Goal: Task Accomplishment & Management: Manage account settings

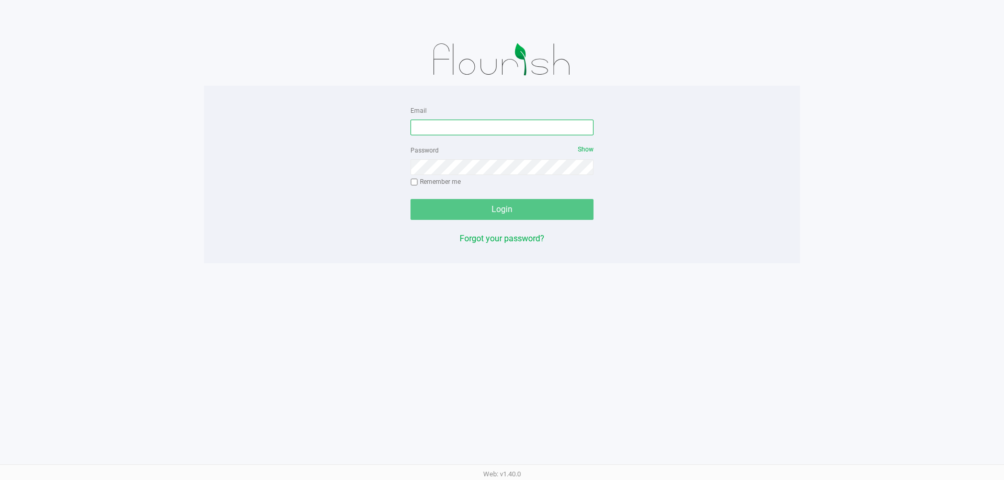
click at [453, 129] on input "Email" at bounding box center [501, 128] width 183 height 16
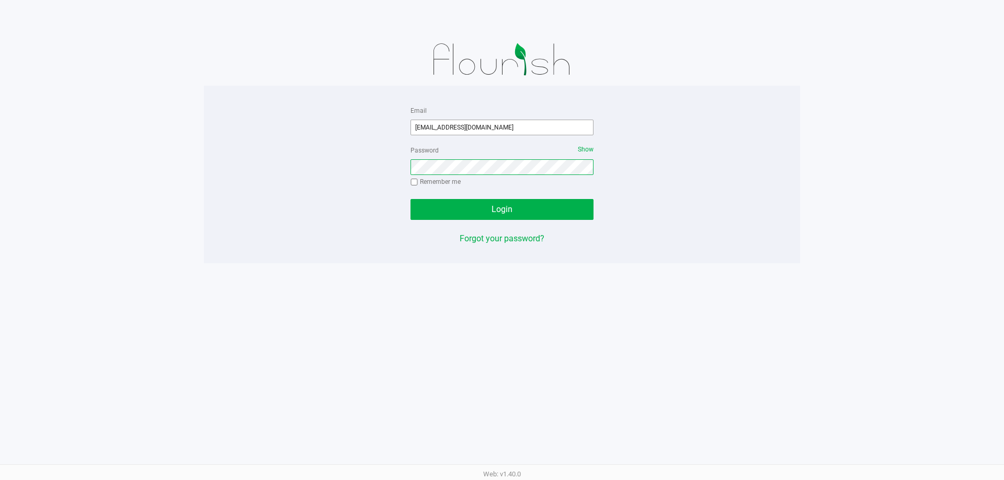
click at [410, 199] on button "Login" at bounding box center [501, 209] width 183 height 21
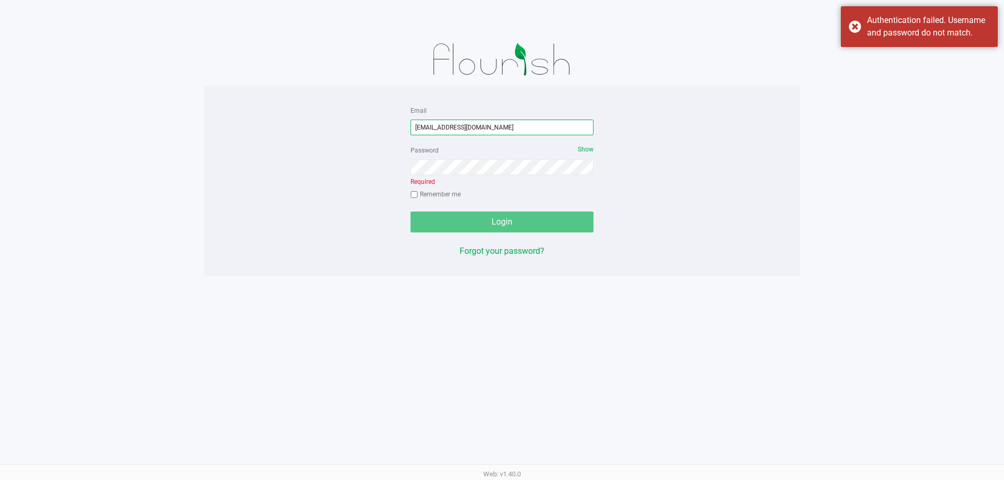
click at [454, 129] on input "smatosky@luveparallel.com" at bounding box center [501, 128] width 183 height 16
type input "[EMAIL_ADDRESS][DOMAIN_NAME]"
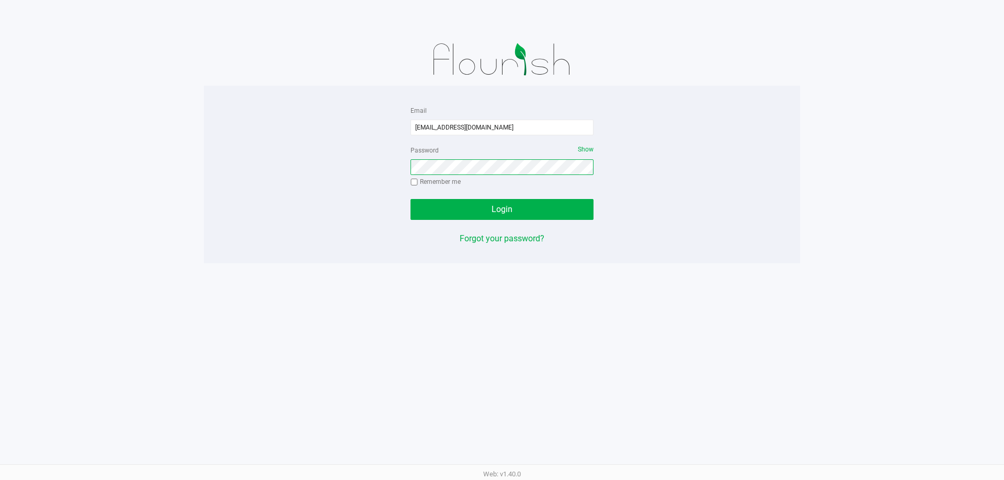
click at [410, 199] on button "Login" at bounding box center [501, 209] width 183 height 21
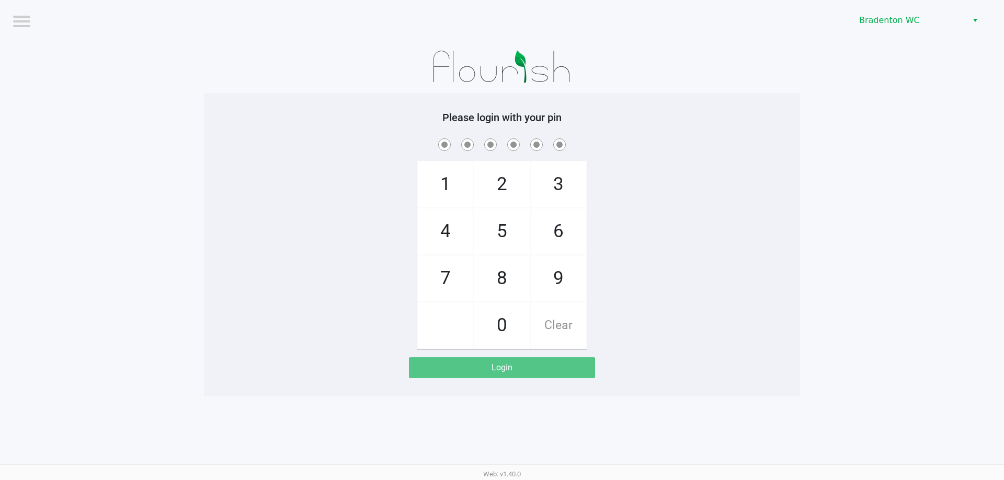
click at [688, 236] on div "1 4 7 2 5 8 0 3 6 9 Clear" at bounding box center [502, 242] width 596 height 213
drag, startPoint x: 941, startPoint y: 18, endPoint x: 936, endPoint y: 29, distance: 12.6
click at [941, 17] on span "Bradenton WC" at bounding box center [910, 20] width 102 height 13
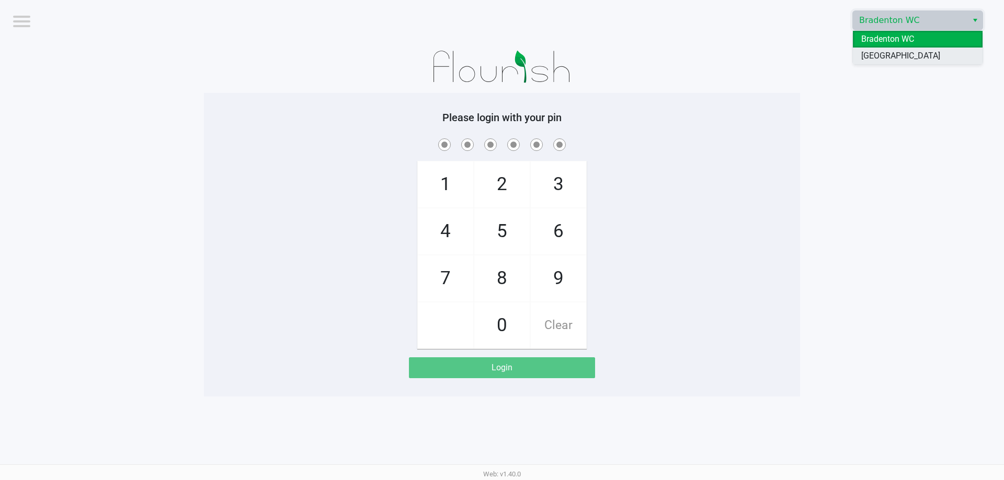
click at [910, 58] on span "[GEOGRAPHIC_DATA]" at bounding box center [900, 56] width 79 height 13
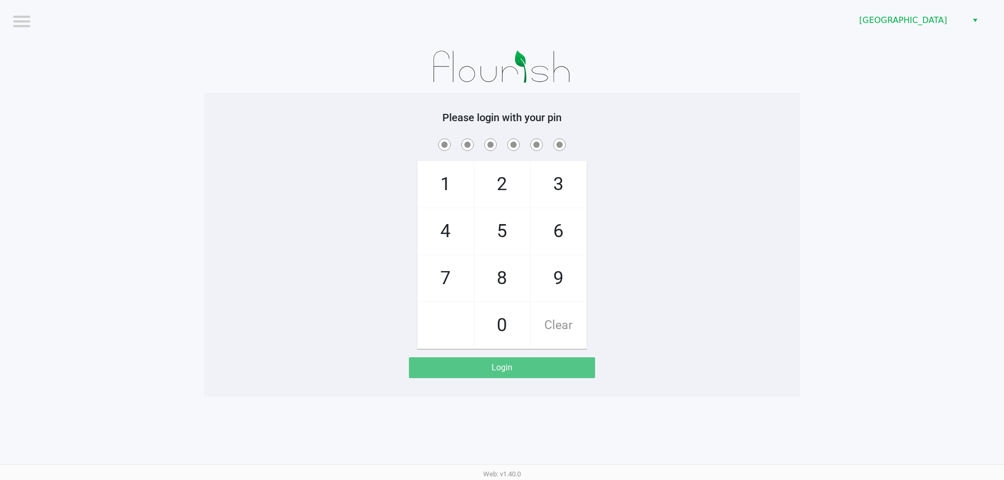
click at [649, 243] on div "1 4 7 2 5 8 0 3 6 9 Clear" at bounding box center [502, 242] width 596 height 213
checkbox input "true"
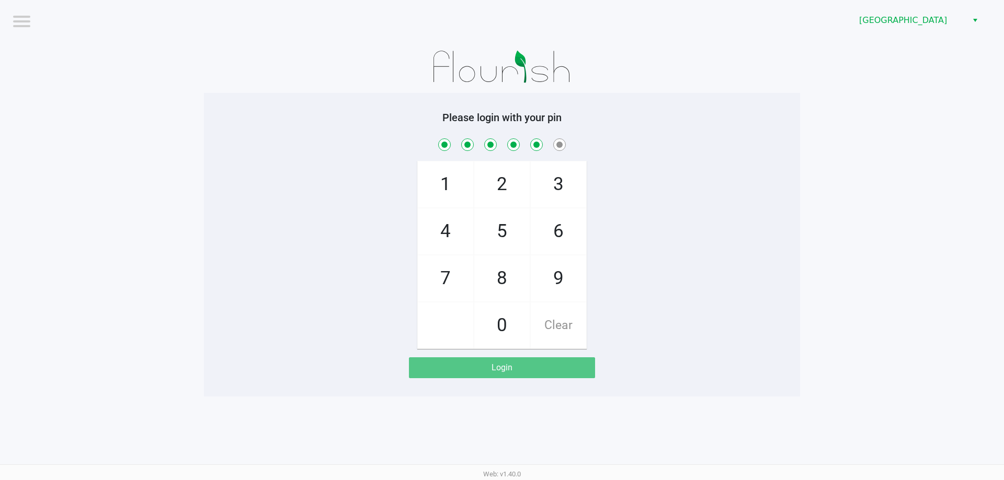
checkbox input "true"
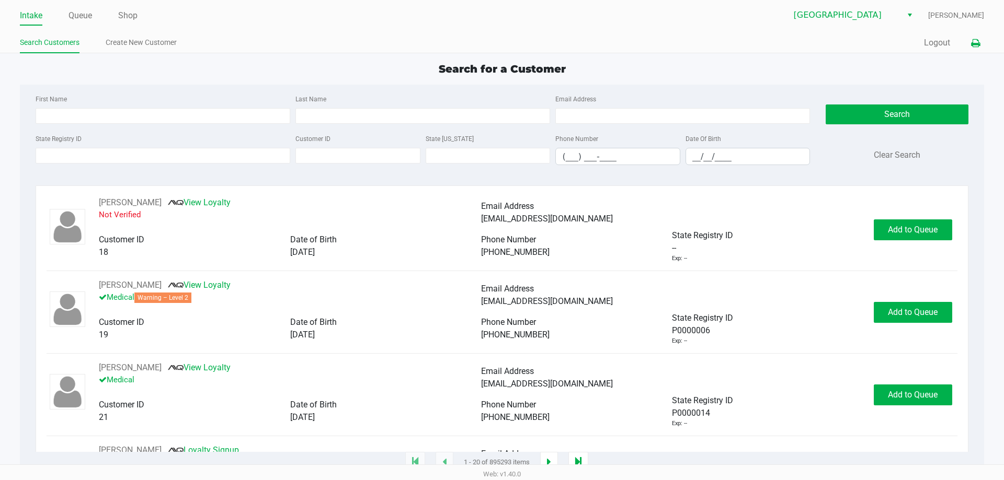
click at [980, 48] on button at bounding box center [975, 42] width 17 height 19
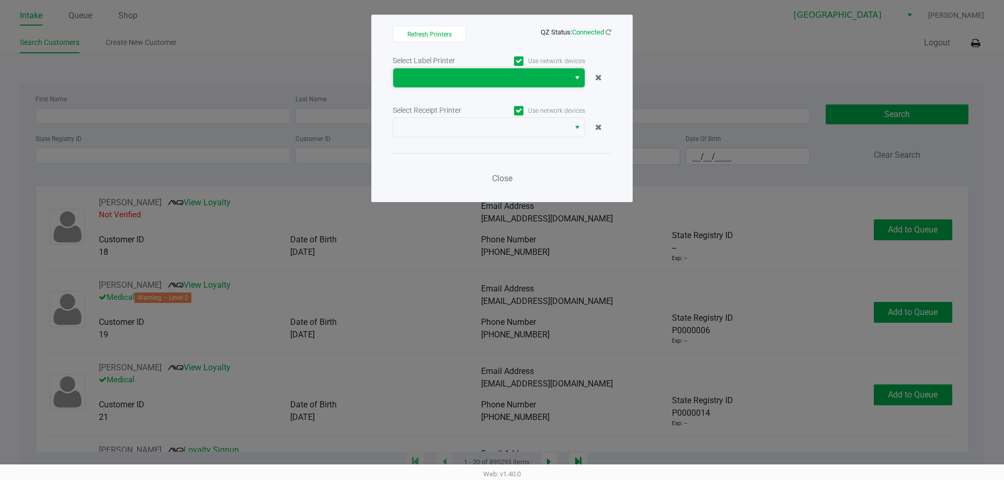
click at [529, 75] on span at bounding box center [481, 78] width 164 height 13
click at [578, 76] on span "Select" at bounding box center [577, 78] width 8 height 13
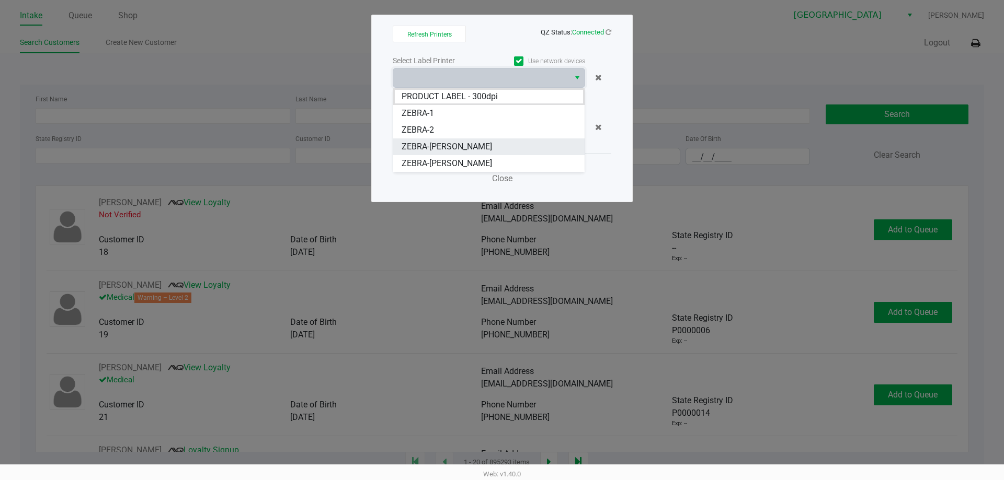
click at [500, 140] on li "ZEBRA-[PERSON_NAME]" at bounding box center [488, 147] width 191 height 17
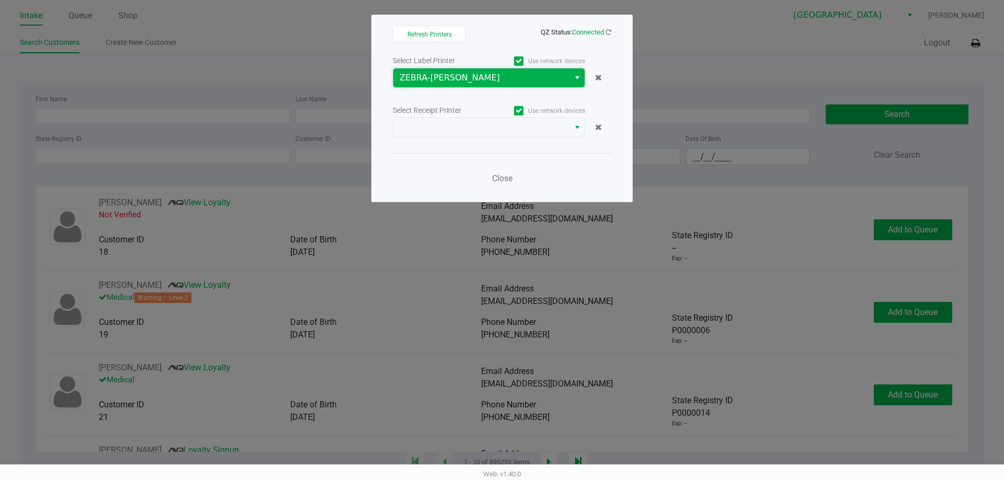
click at [499, 86] on span "ZEBRA-[PERSON_NAME]" at bounding box center [481, 77] width 176 height 19
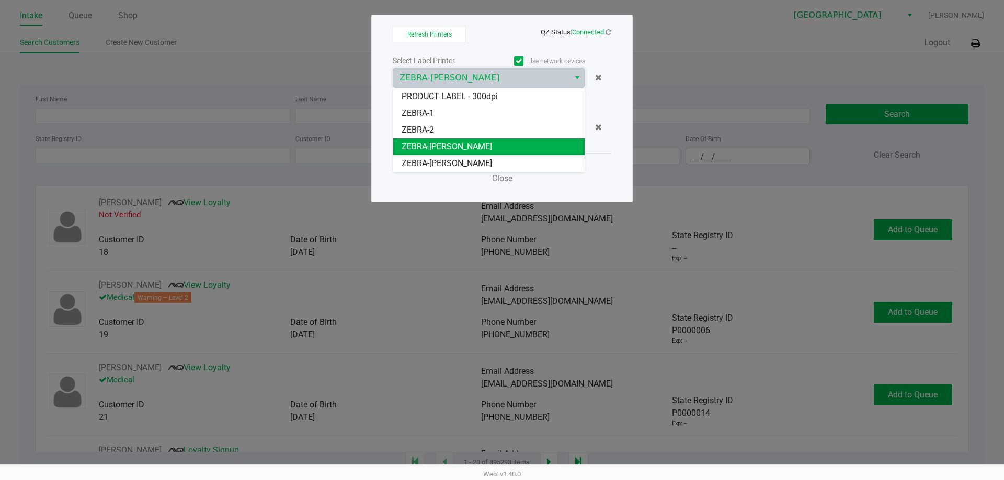
click at [481, 146] on li "ZEBRA-[PERSON_NAME]" at bounding box center [488, 147] width 191 height 17
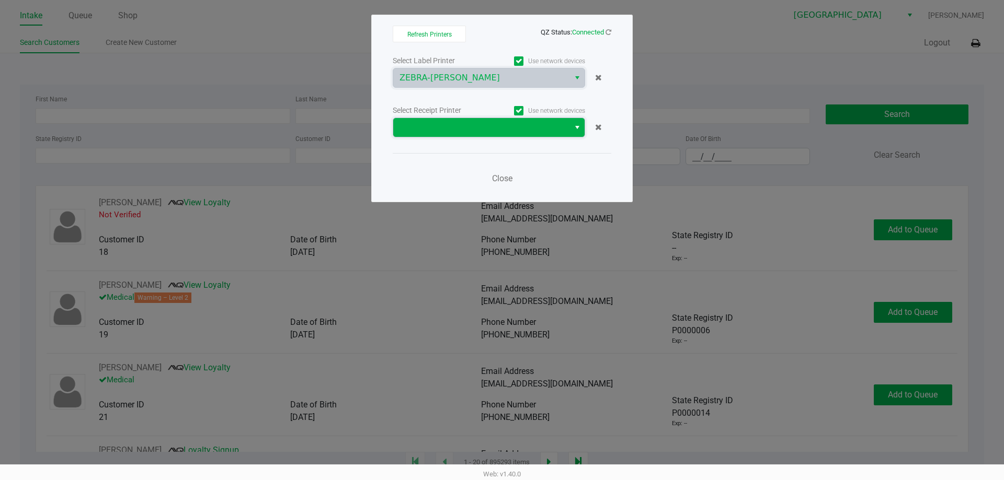
click at [494, 120] on span at bounding box center [481, 127] width 176 height 19
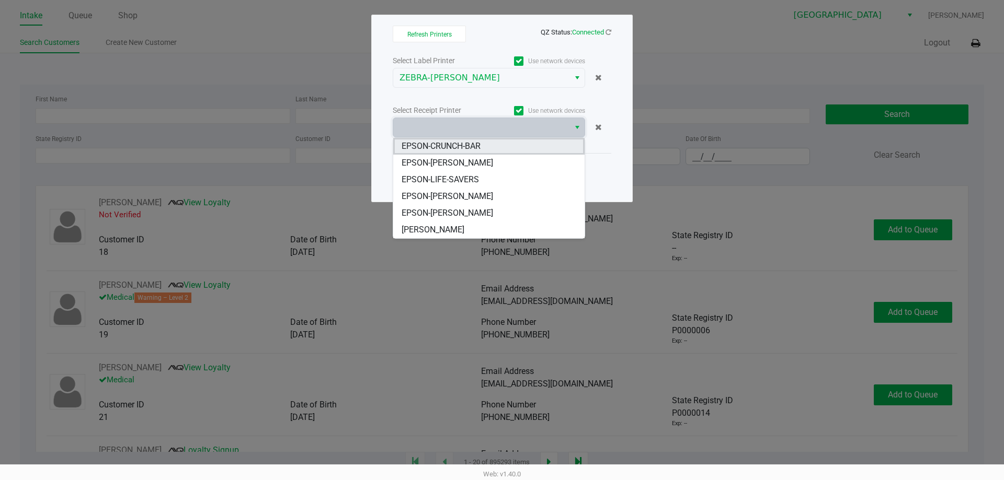
click at [488, 147] on li "EPSON-CRUNCH-BAR" at bounding box center [488, 146] width 191 height 17
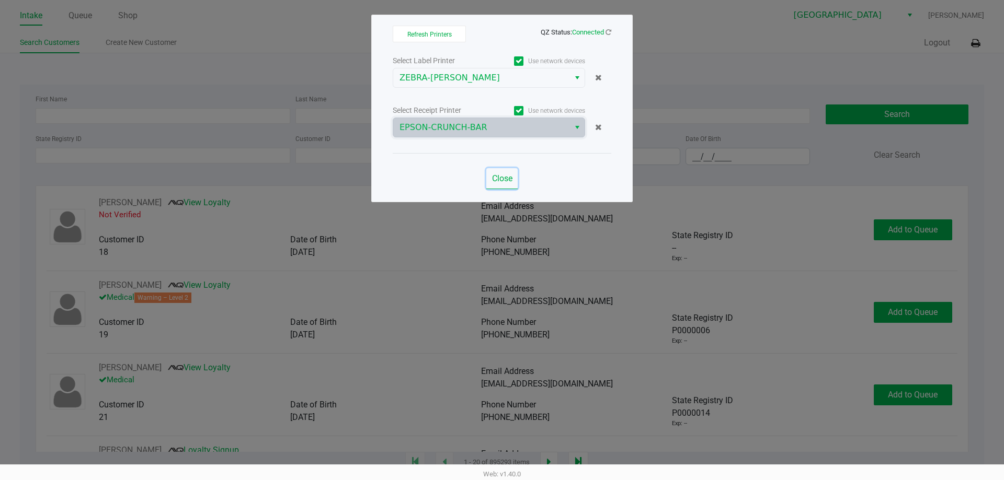
click at [500, 175] on span "Close" at bounding box center [502, 179] width 20 height 10
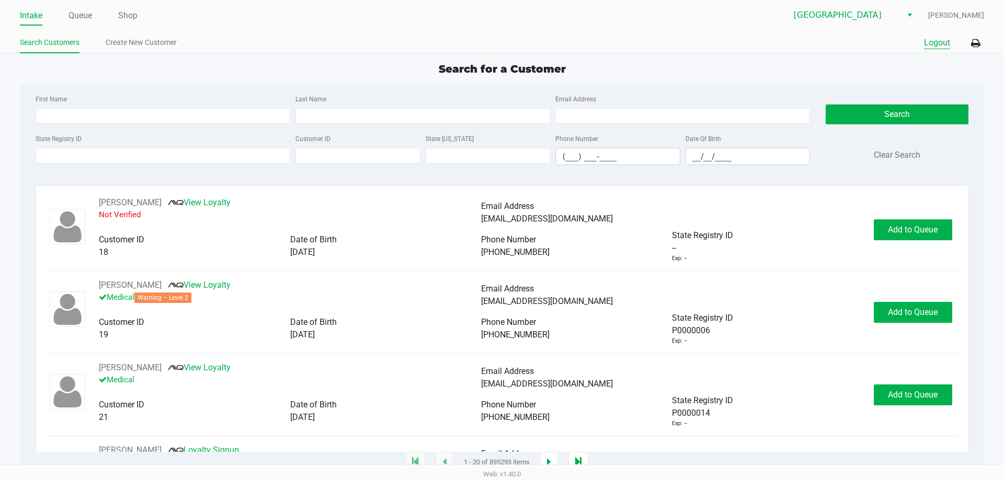
click at [946, 45] on button "Logout" at bounding box center [937, 43] width 26 height 13
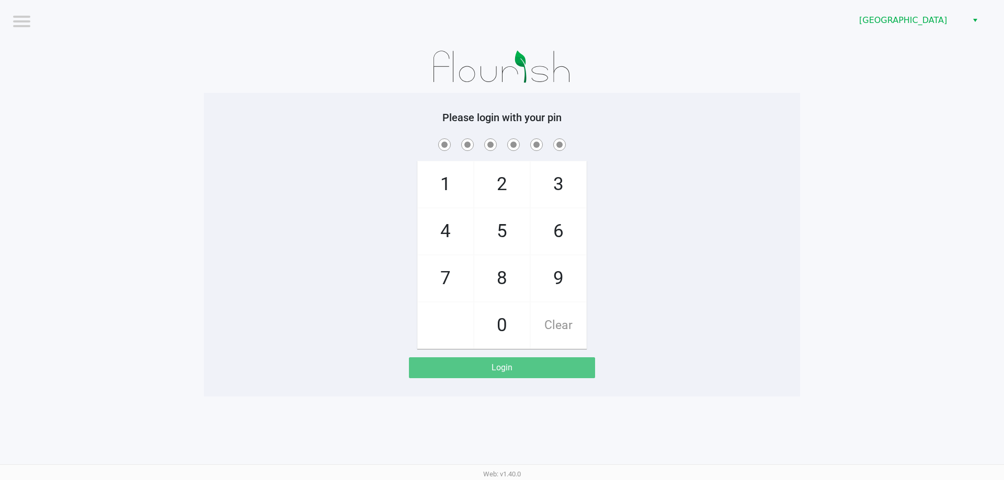
click at [240, 112] on h5 "Please login with your pin" at bounding box center [502, 117] width 580 height 13
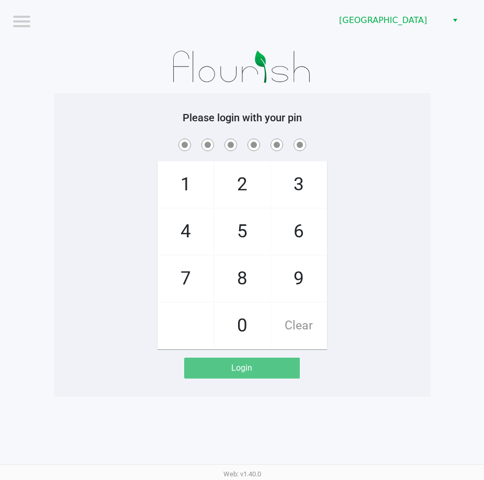
click at [247, 361] on div "Login" at bounding box center [242, 368] width 116 height 21
checkbox input "true"
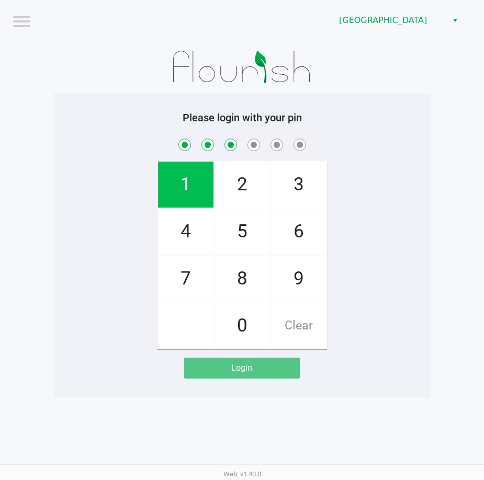
checkbox input "true"
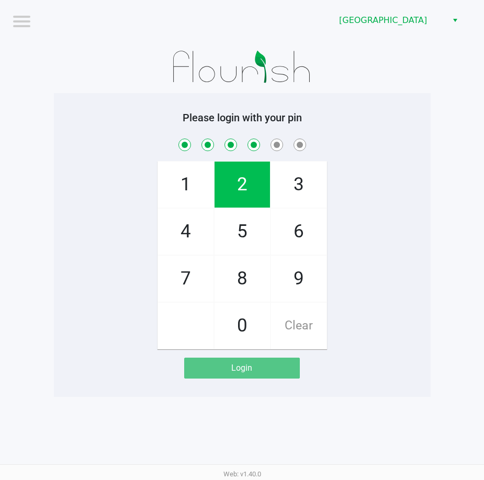
checkbox input "true"
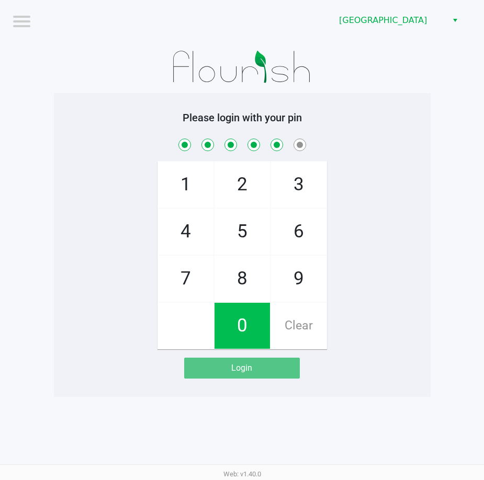
checkbox input "true"
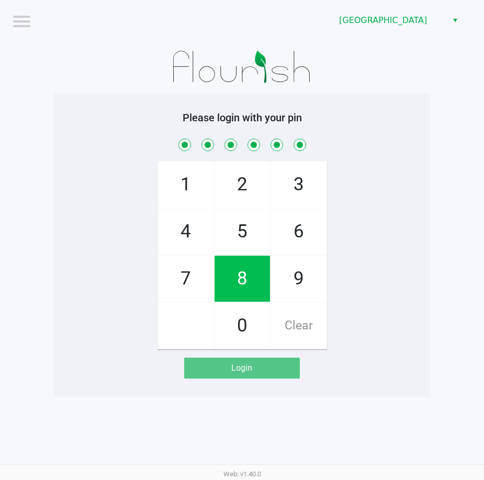
checkbox input "true"
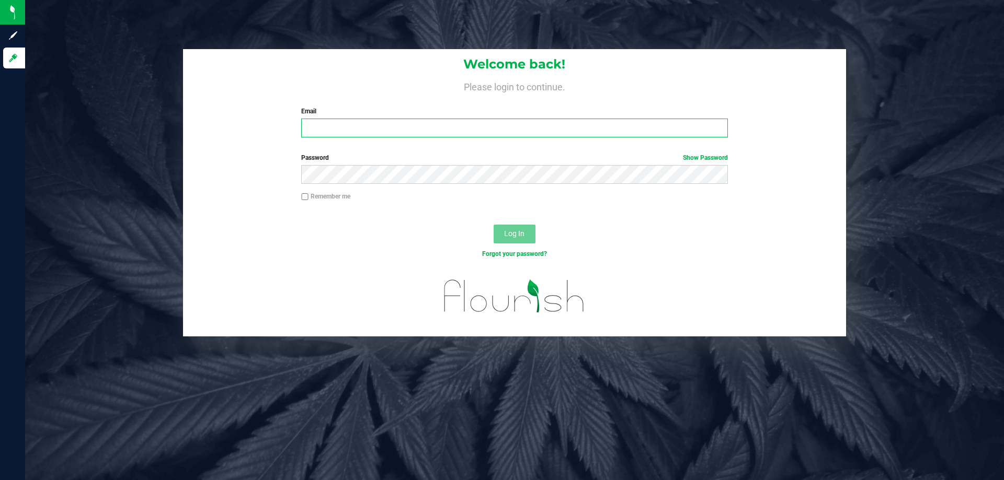
click at [329, 128] on input "Email" at bounding box center [514, 128] width 426 height 19
type input "[EMAIL_ADDRESS][DOMAIN_NAME]"
click at [526, 232] on button "Log In" at bounding box center [514, 234] width 42 height 19
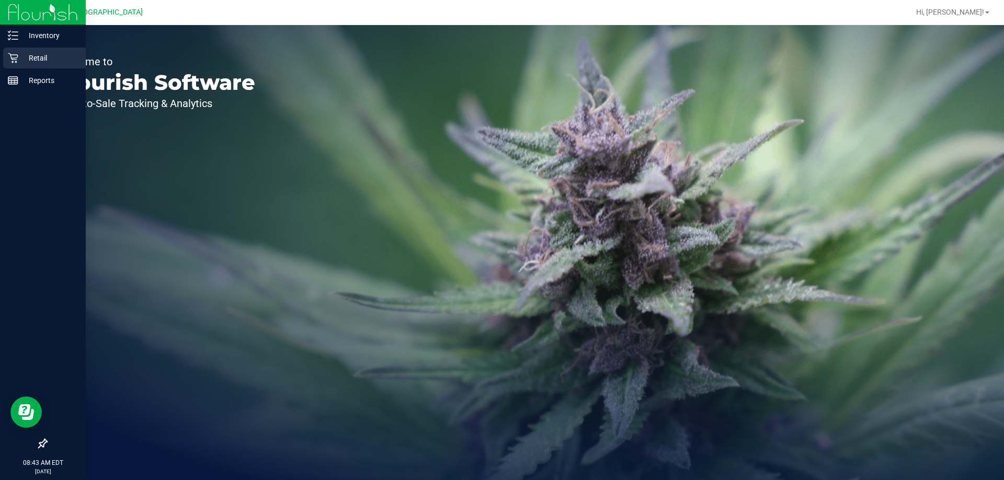
click at [33, 57] on p "Retail" at bounding box center [49, 58] width 63 height 13
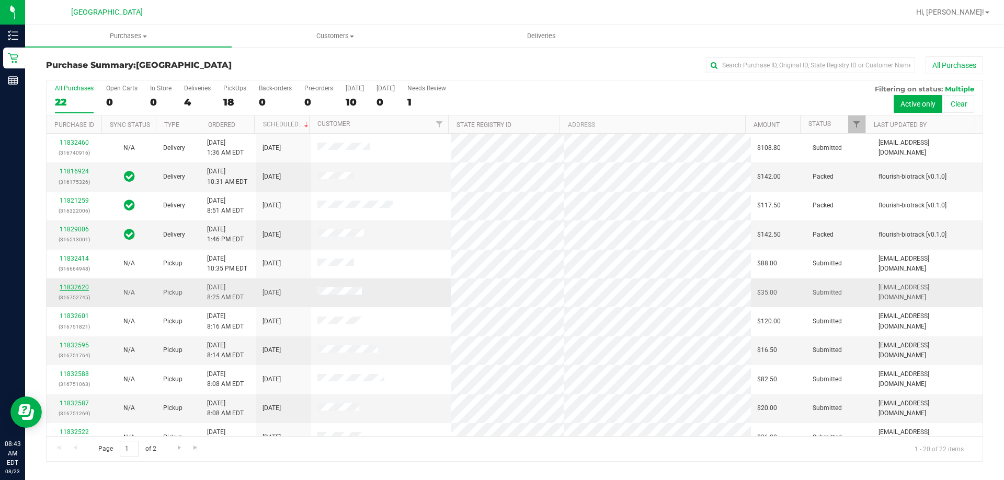
click at [78, 288] on link "11832620" at bounding box center [74, 287] width 29 height 7
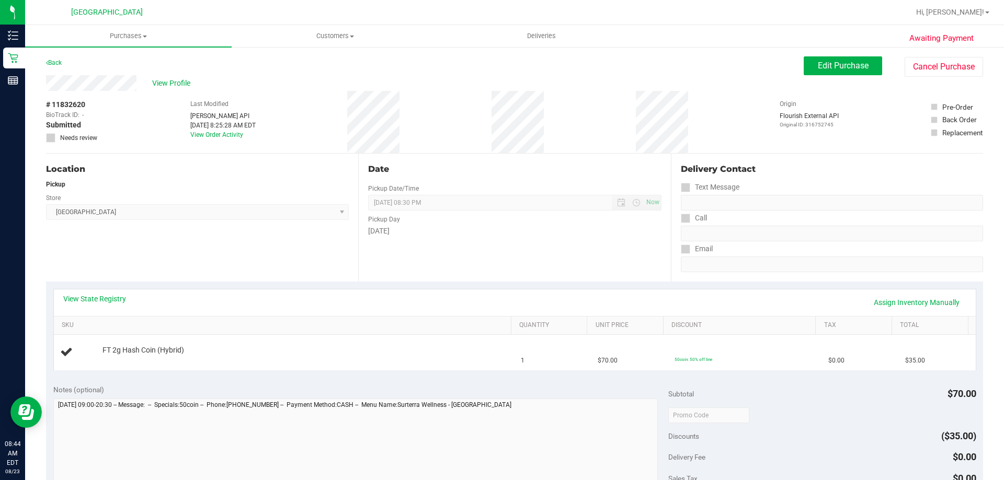
click at [216, 239] on div "Location Pickup Store [GEOGRAPHIC_DATA] Select Store [PERSON_NAME][GEOGRAPHIC_D…" at bounding box center [202, 218] width 312 height 128
click at [818, 61] on span "Edit Purchase" at bounding box center [843, 66] width 51 height 10
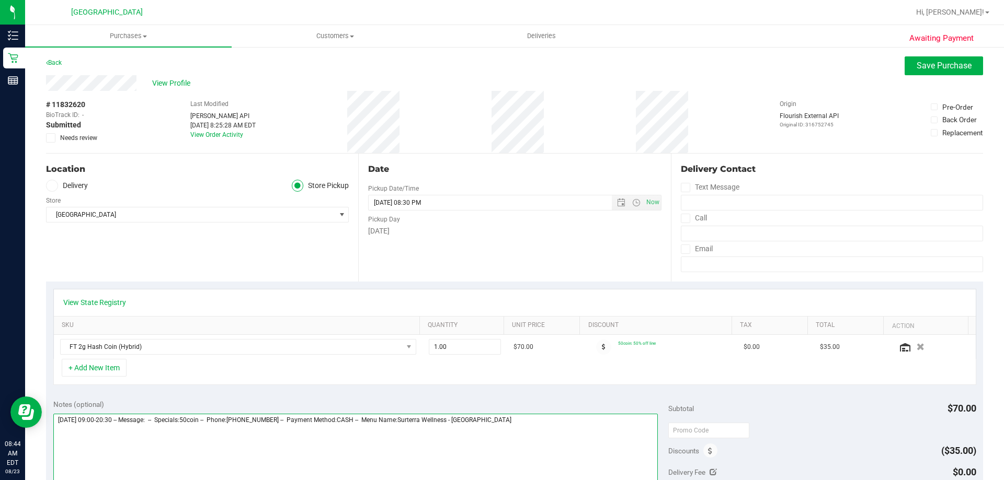
click at [511, 424] on textarea at bounding box center [355, 464] width 605 height 100
type textarea "[DATE] 09:00-20:30 -- Message: -- Specials:50coin -- Phone:[PHONE_NUMBER] -- Pa…"
click at [924, 67] on span "Save Purchase" at bounding box center [943, 66] width 55 height 10
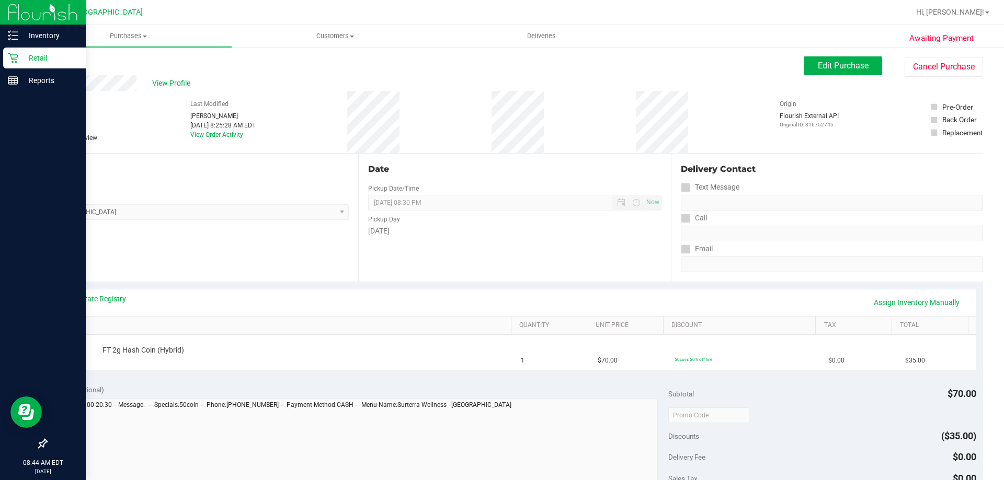
click at [46, 62] on p "Retail" at bounding box center [49, 58] width 63 height 13
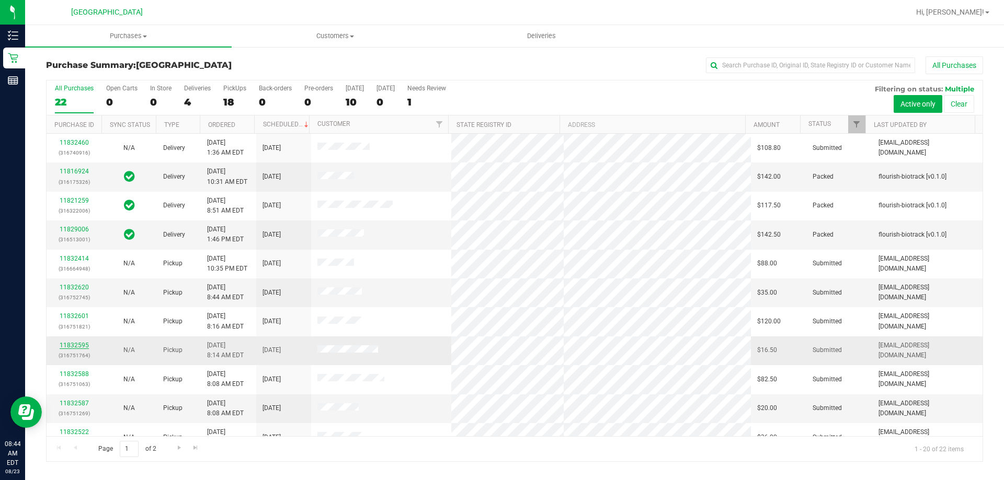
click at [70, 346] on link "11832595" at bounding box center [74, 345] width 29 height 7
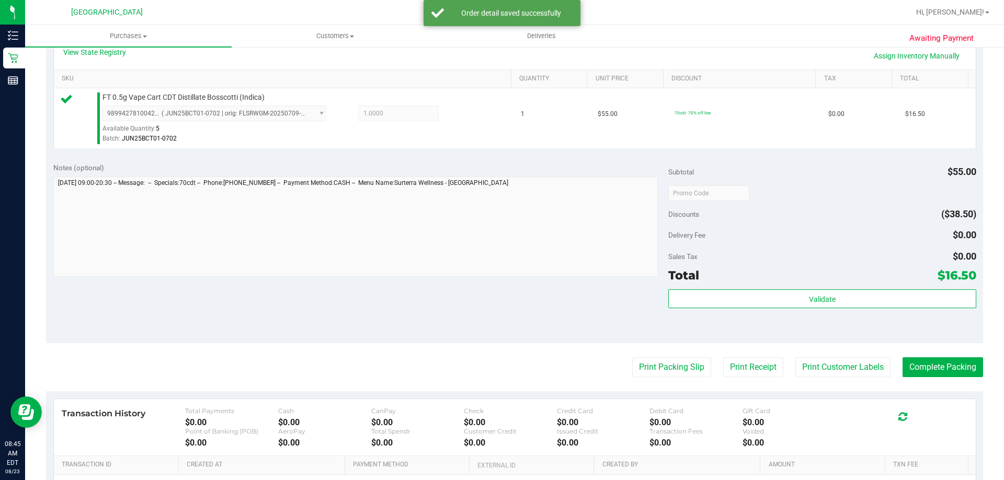
scroll to position [261, 0]
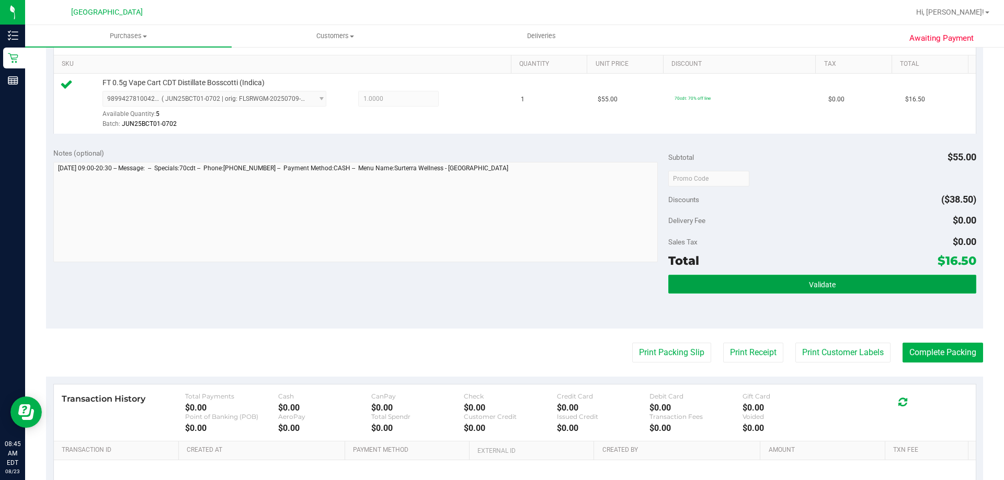
click at [801, 281] on button "Validate" at bounding box center [821, 284] width 307 height 19
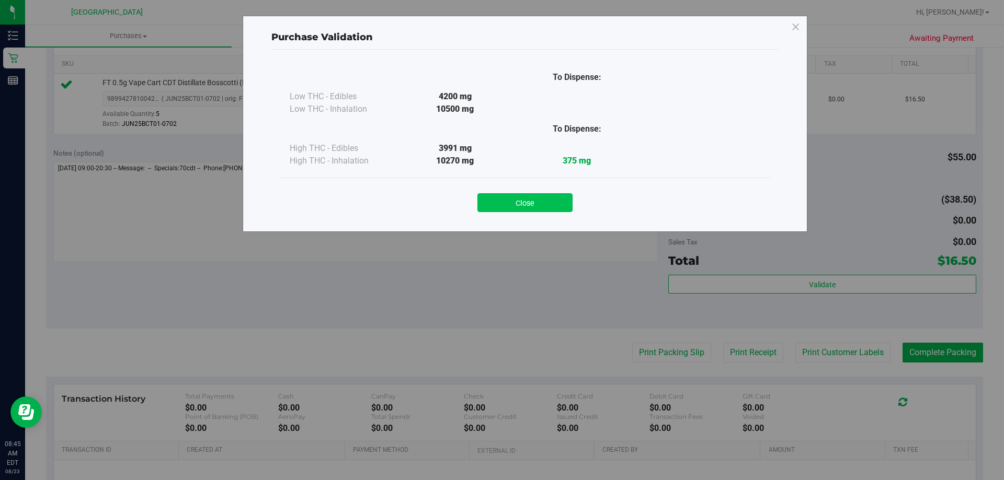
click at [502, 200] on button "Close" at bounding box center [524, 202] width 95 height 19
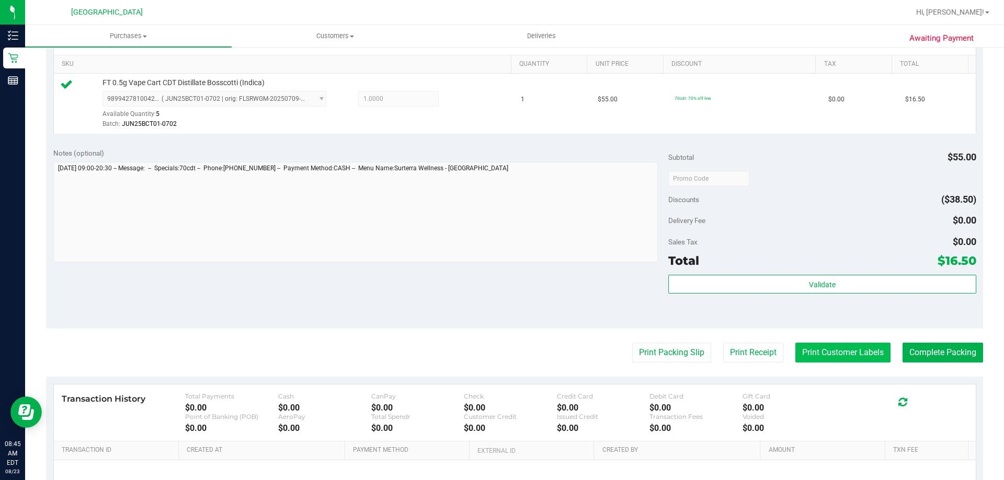
click at [832, 353] on button "Print Customer Labels" at bounding box center [842, 353] width 95 height 20
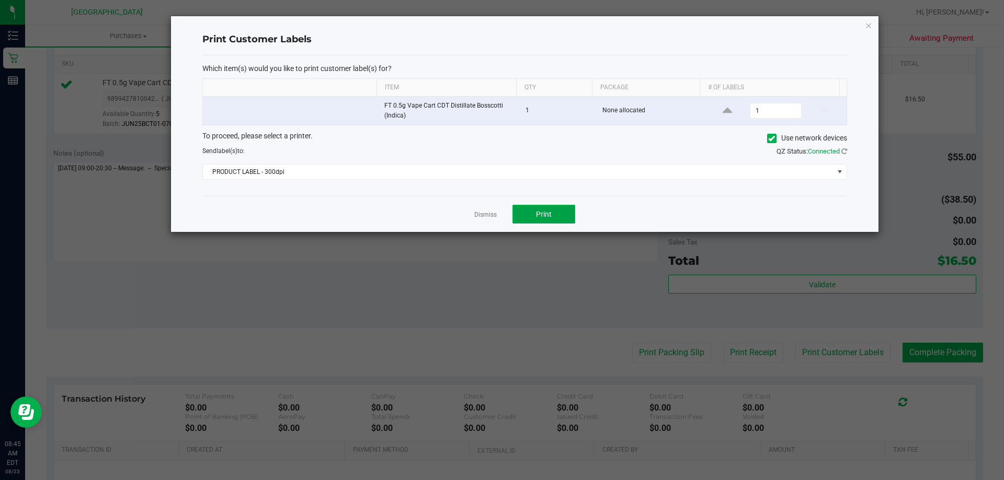
click at [554, 212] on button "Print" at bounding box center [543, 214] width 63 height 19
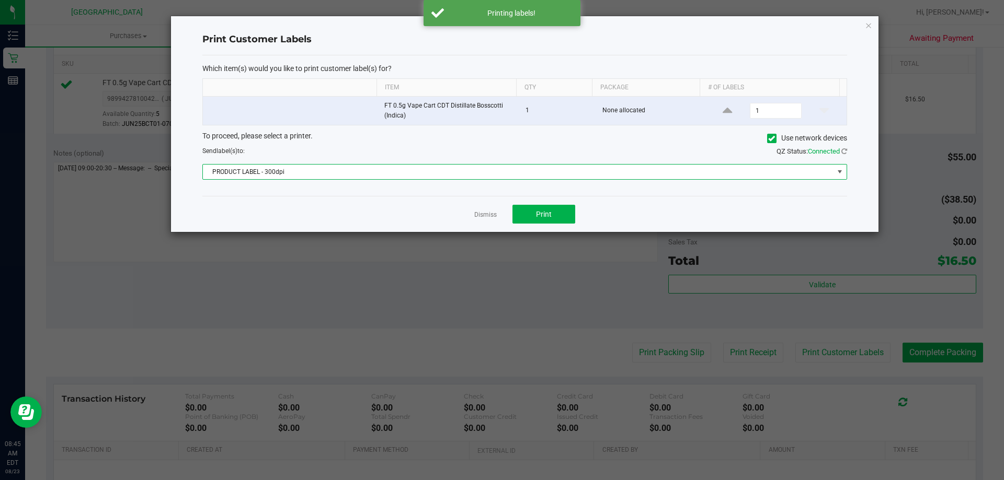
click at [841, 171] on span at bounding box center [839, 172] width 8 height 8
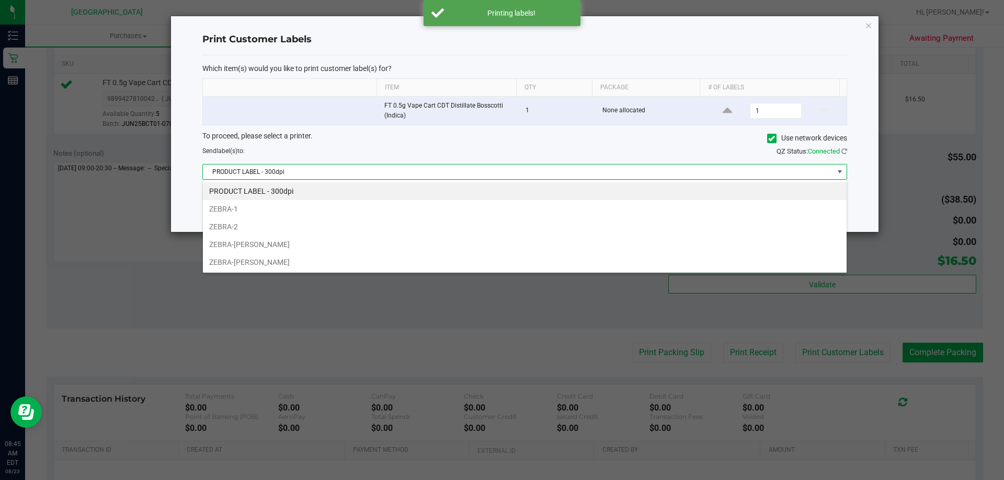
scroll to position [16, 644]
click at [367, 249] on li "ZEBRA-[PERSON_NAME]" at bounding box center [525, 245] width 644 height 18
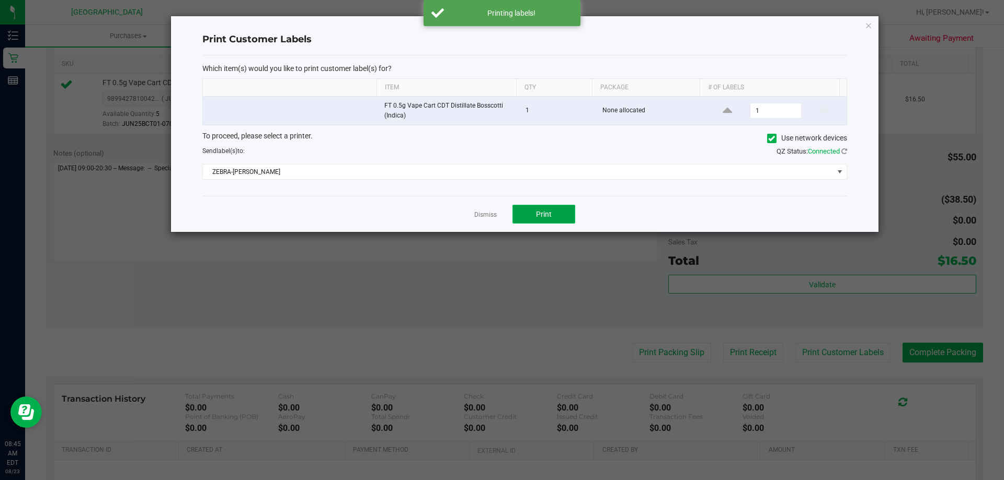
click at [563, 211] on button "Print" at bounding box center [543, 214] width 63 height 19
click at [527, 214] on button "Print" at bounding box center [543, 214] width 63 height 19
click at [843, 154] on icon at bounding box center [844, 151] width 6 height 7
click at [541, 213] on span "Print" at bounding box center [544, 214] width 16 height 8
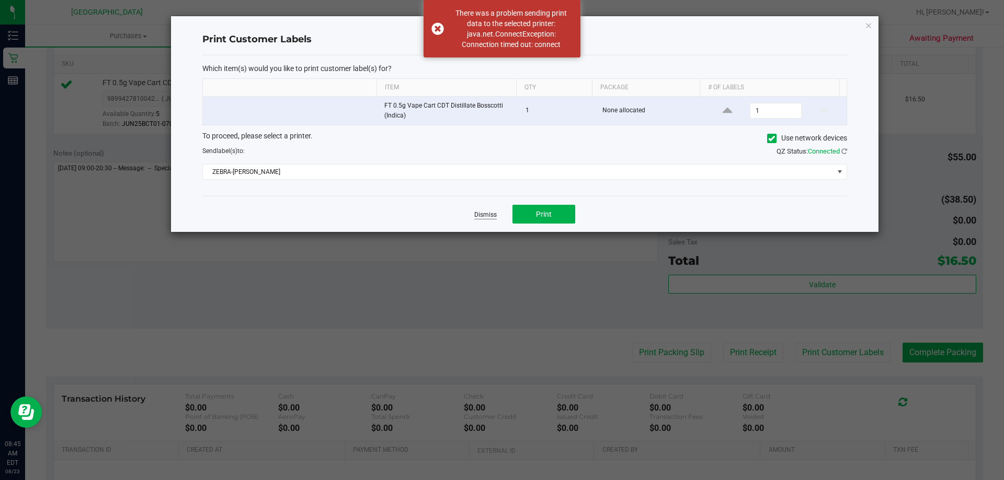
click at [488, 211] on link "Dismiss" at bounding box center [485, 215] width 22 height 9
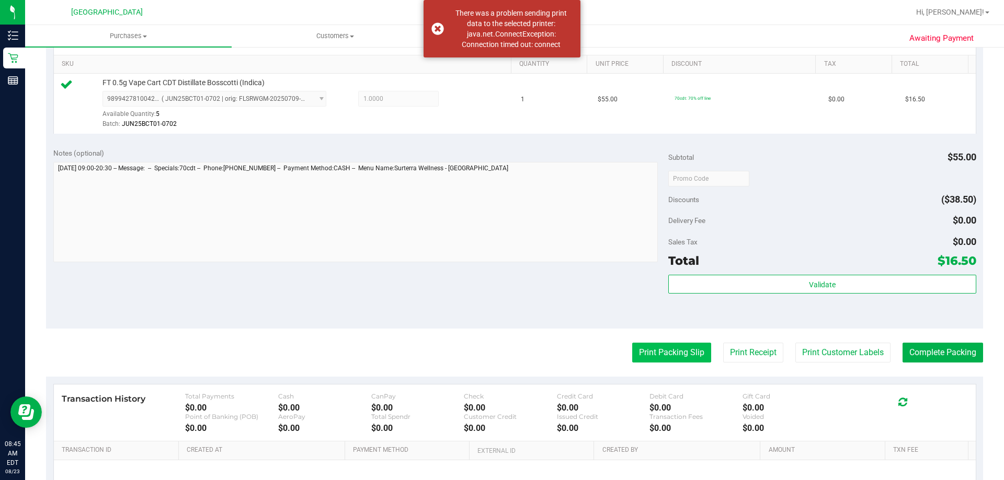
click at [646, 346] on button "Print Packing Slip" at bounding box center [671, 353] width 79 height 20
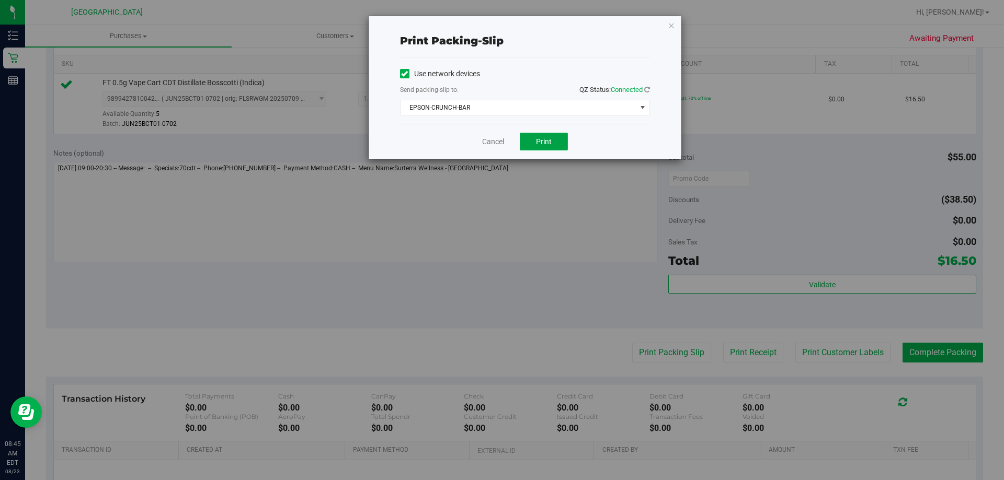
click at [555, 144] on button "Print" at bounding box center [544, 142] width 48 height 18
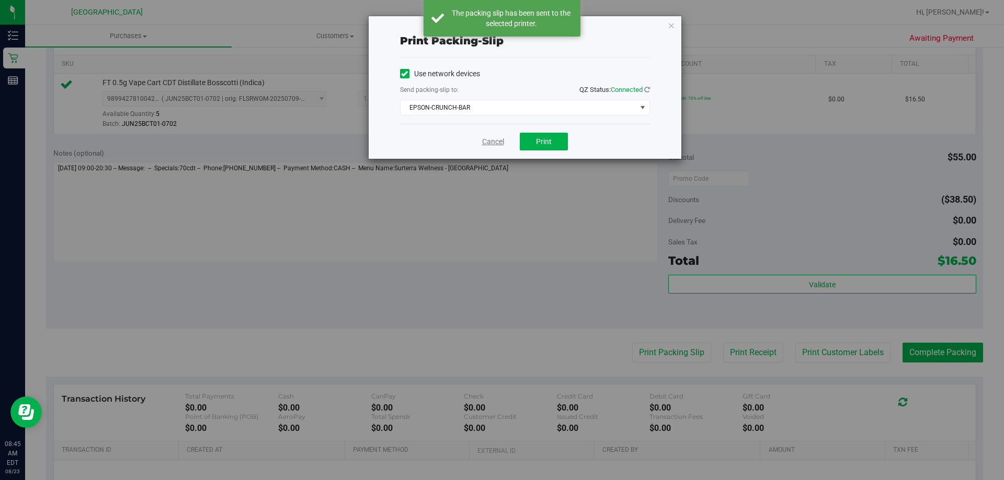
click at [485, 143] on link "Cancel" at bounding box center [493, 141] width 22 height 11
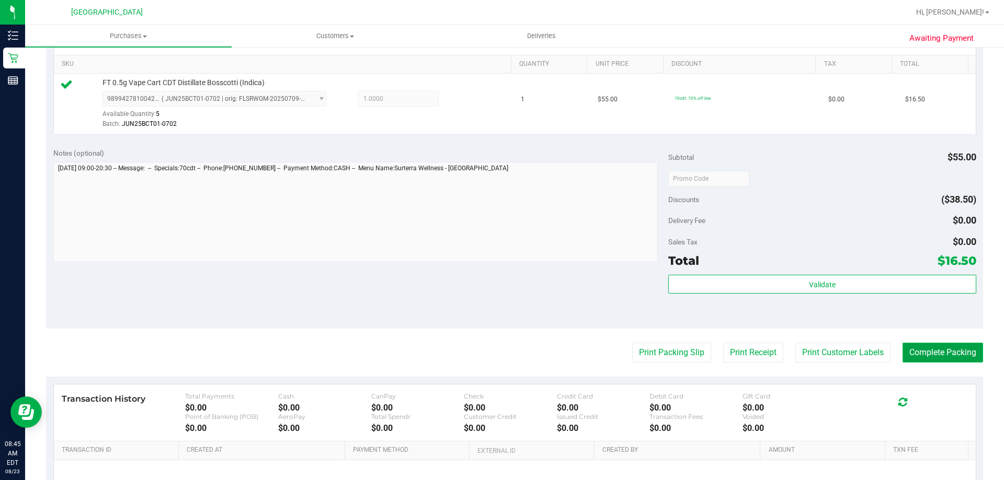
click at [943, 353] on button "Complete Packing" at bounding box center [942, 353] width 81 height 20
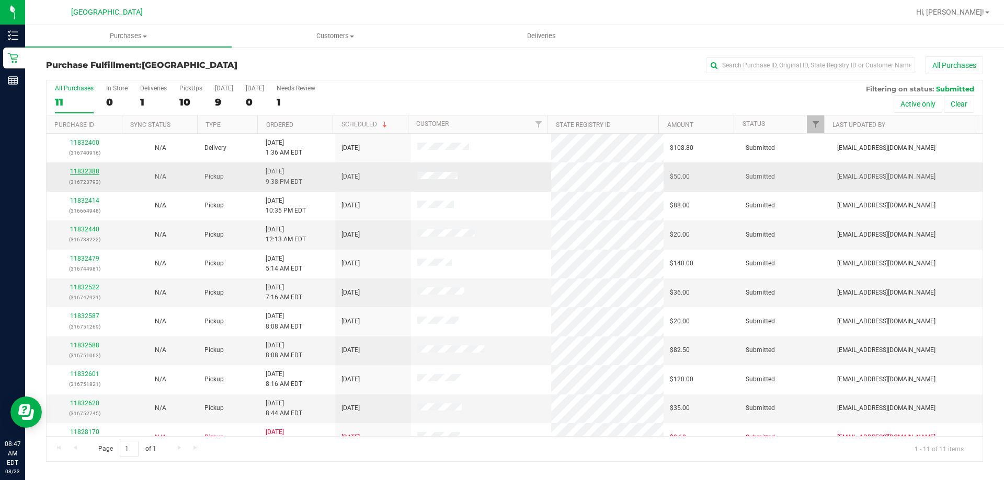
click at [85, 170] on link "11832388" at bounding box center [84, 171] width 29 height 7
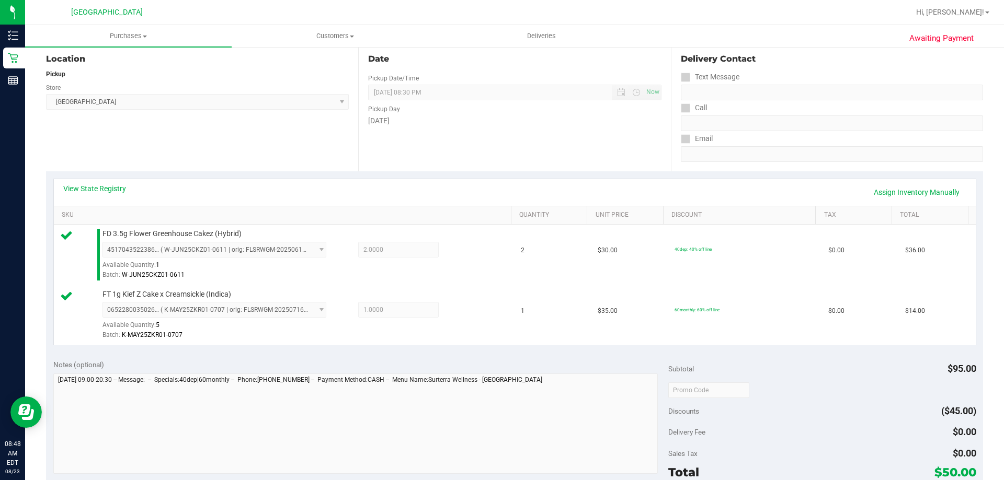
scroll to position [209, 0]
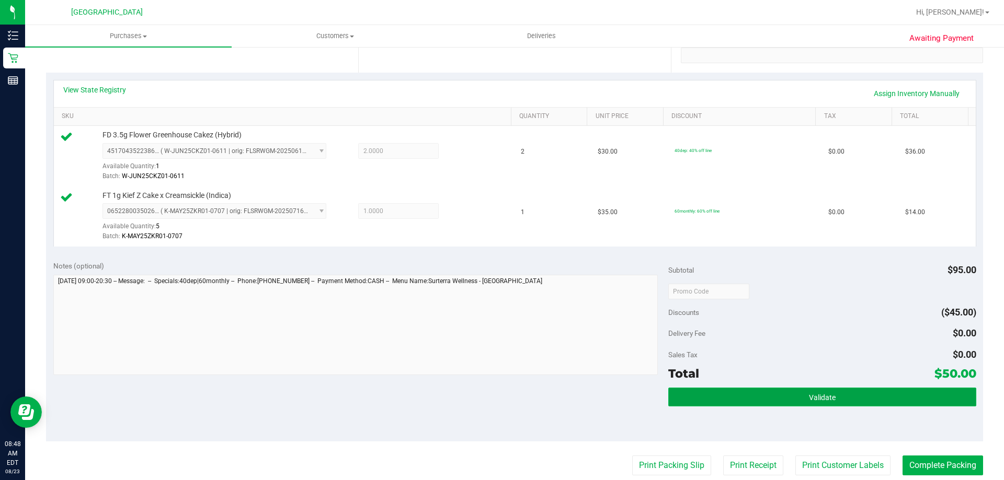
click at [799, 403] on button "Validate" at bounding box center [821, 397] width 307 height 19
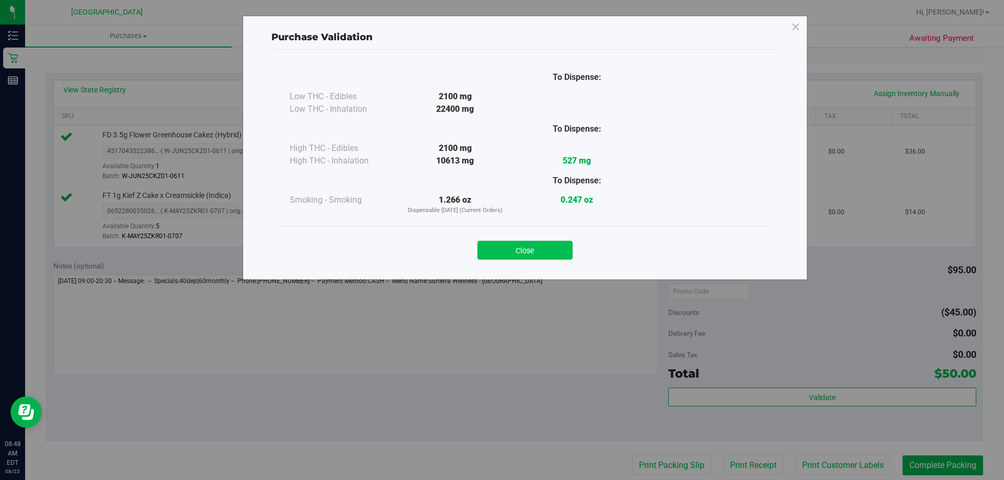
click at [542, 249] on button "Close" at bounding box center [524, 250] width 95 height 19
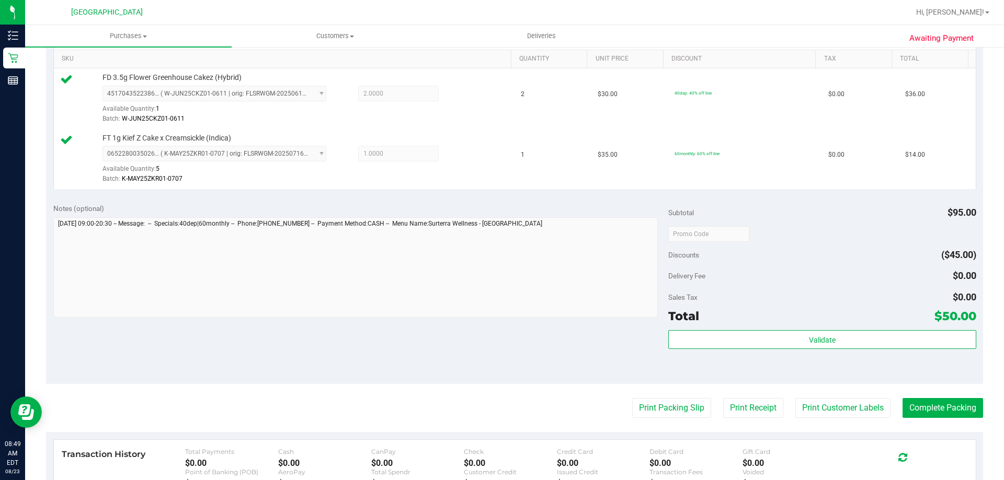
scroll to position [418, 0]
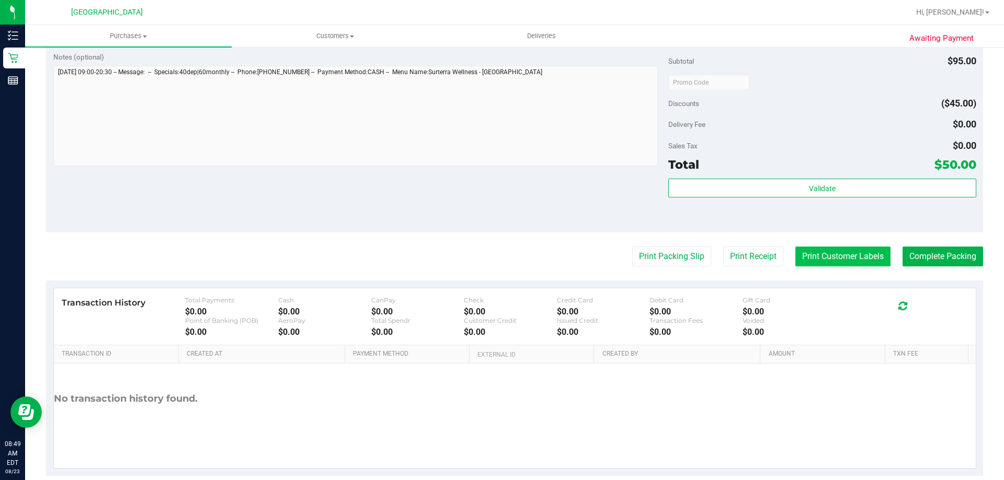
click at [812, 257] on button "Print Customer Labels" at bounding box center [842, 257] width 95 height 20
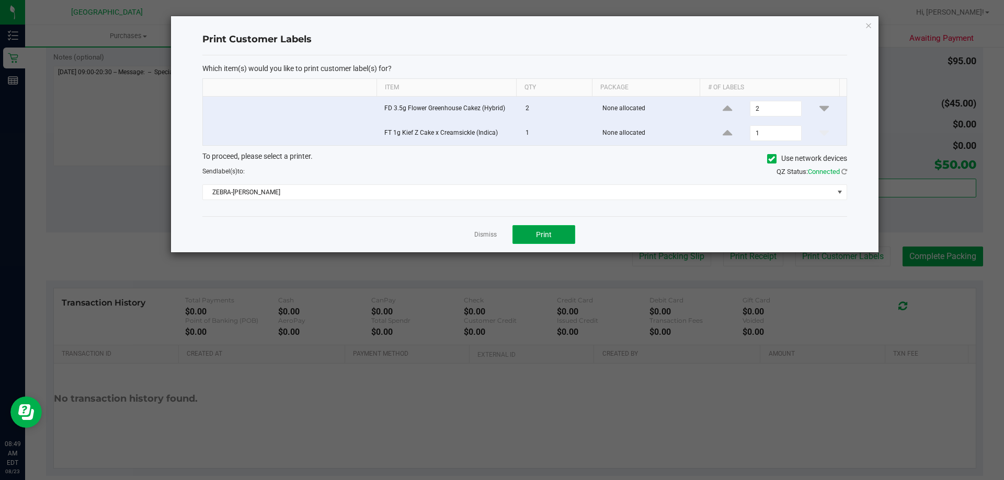
click at [544, 232] on span "Print" at bounding box center [544, 235] width 16 height 8
click at [478, 234] on link "Dismiss" at bounding box center [485, 235] width 22 height 9
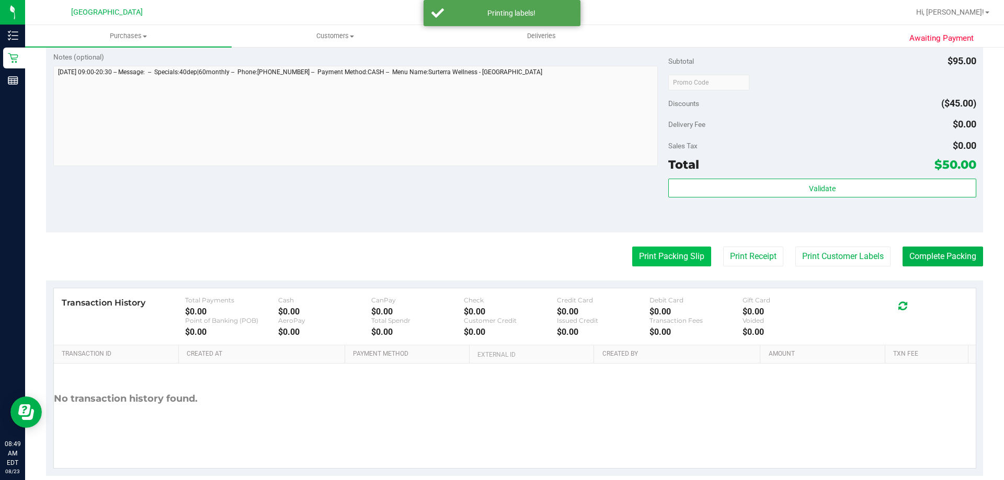
click at [660, 255] on button "Print Packing Slip" at bounding box center [671, 257] width 79 height 20
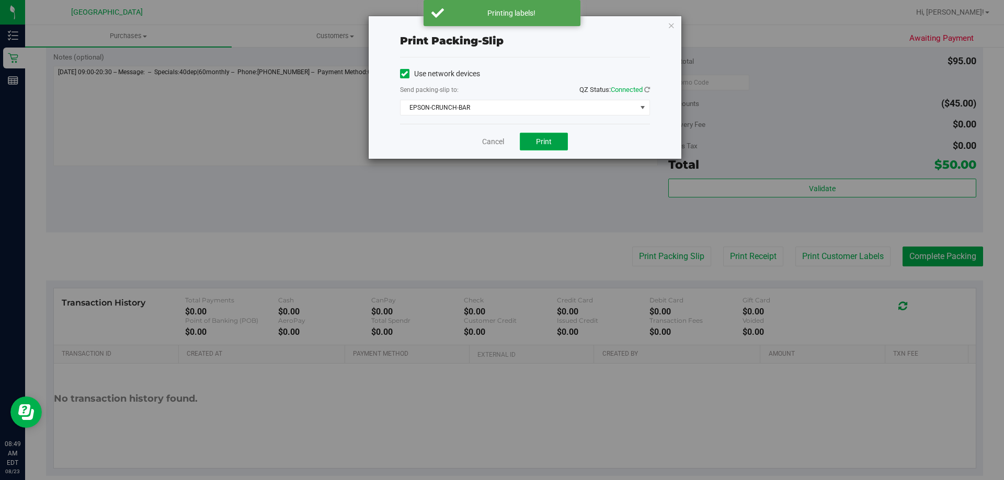
click at [542, 135] on button "Print" at bounding box center [544, 142] width 48 height 18
click at [487, 140] on link "Cancel" at bounding box center [493, 141] width 22 height 11
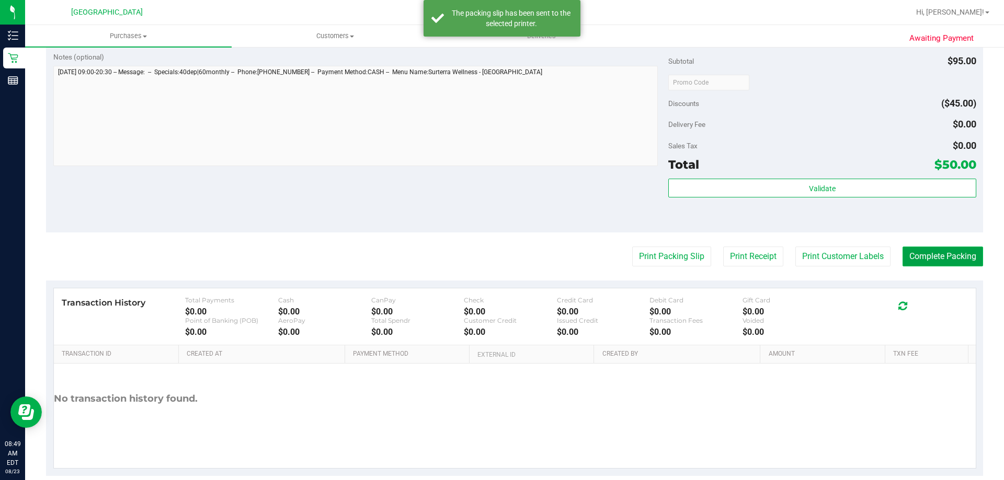
click at [944, 261] on button "Complete Packing" at bounding box center [942, 257] width 81 height 20
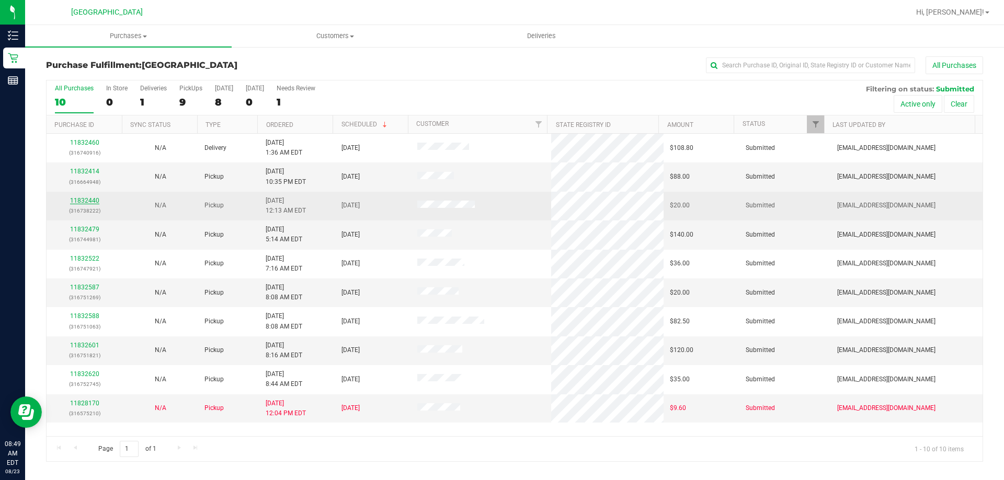
click at [82, 202] on link "11832440" at bounding box center [84, 200] width 29 height 7
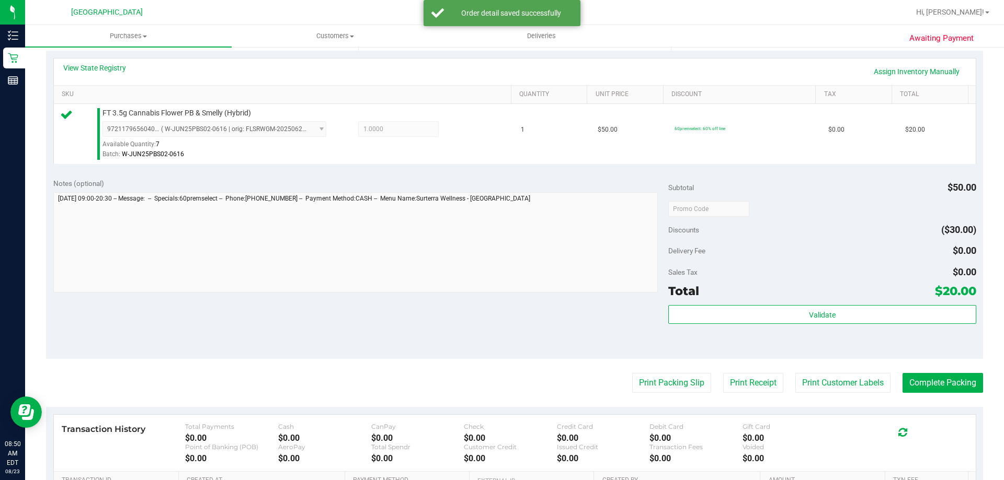
scroll to position [261, 0]
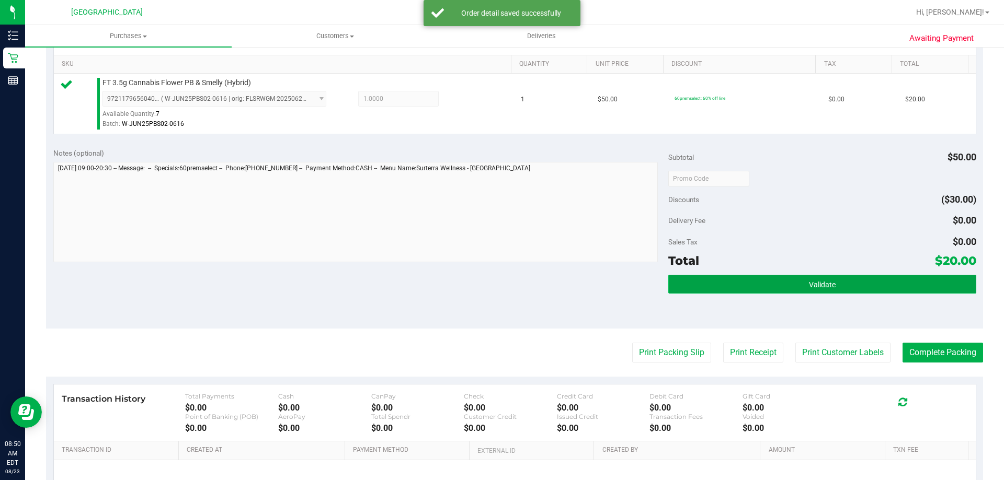
click at [708, 283] on button "Validate" at bounding box center [821, 284] width 307 height 19
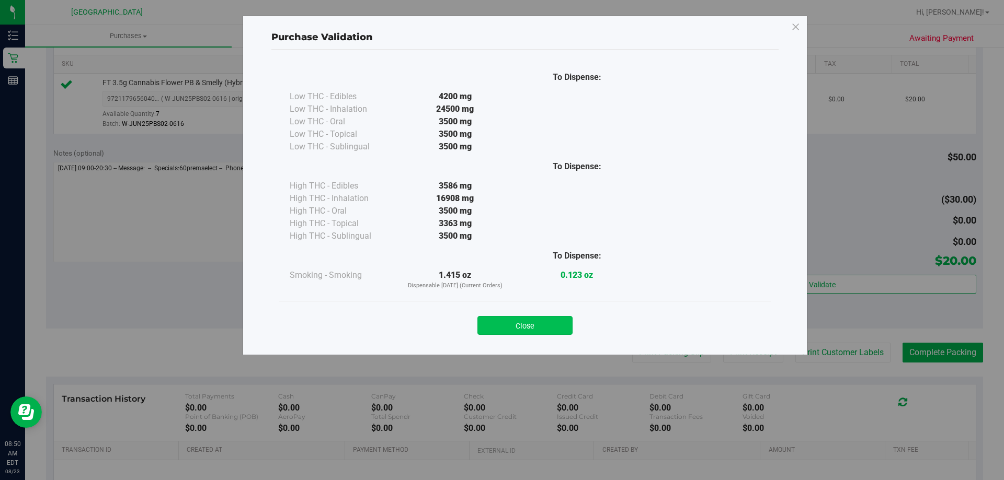
click at [542, 321] on button "Close" at bounding box center [524, 325] width 95 height 19
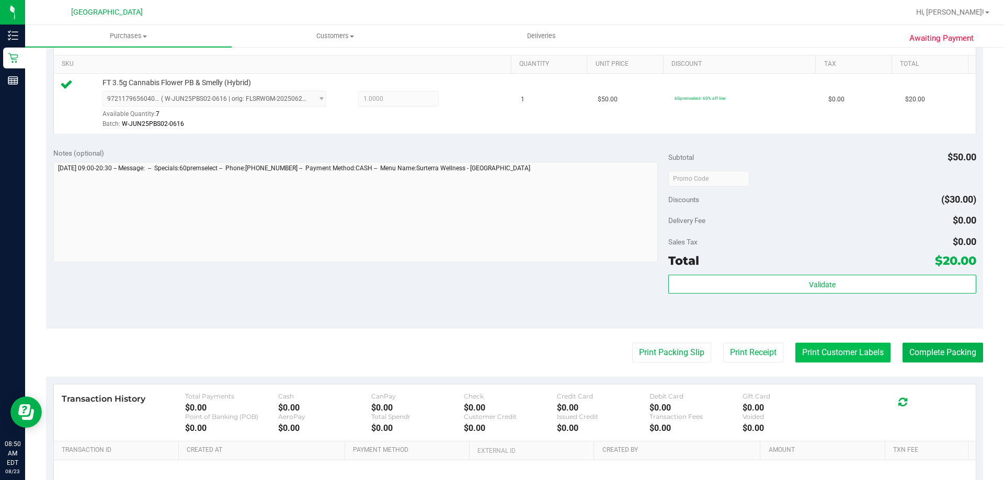
click at [809, 349] on button "Print Customer Labels" at bounding box center [842, 353] width 95 height 20
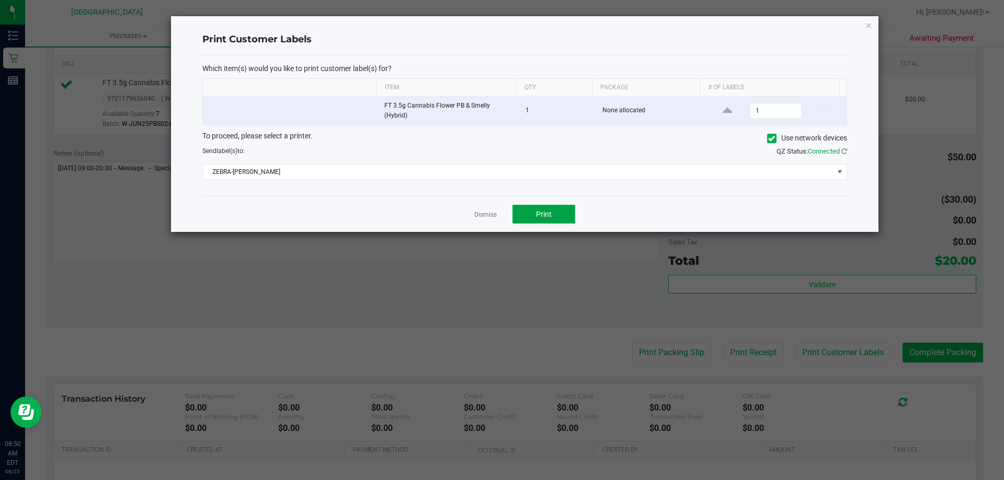
click at [560, 214] on button "Print" at bounding box center [543, 214] width 63 height 19
click at [485, 214] on link "Dismiss" at bounding box center [485, 215] width 22 height 9
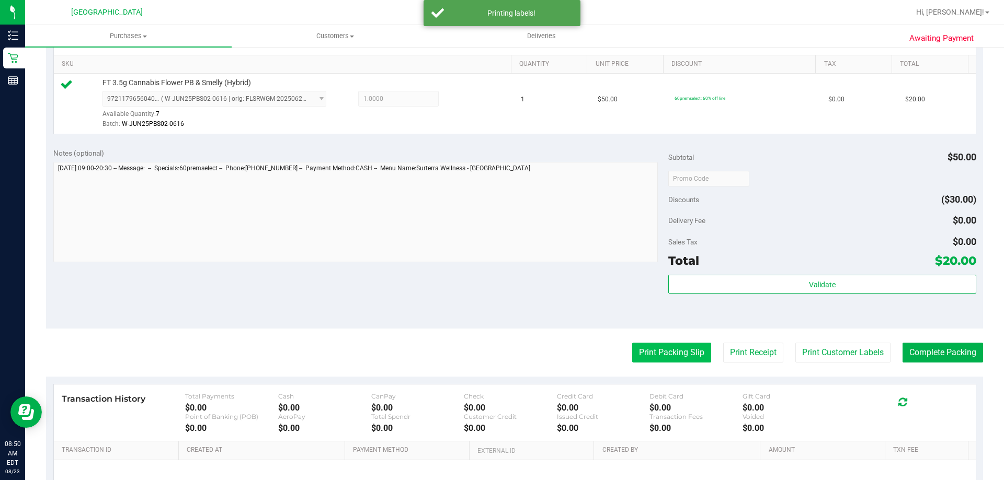
click at [673, 353] on button "Print Packing Slip" at bounding box center [671, 353] width 79 height 20
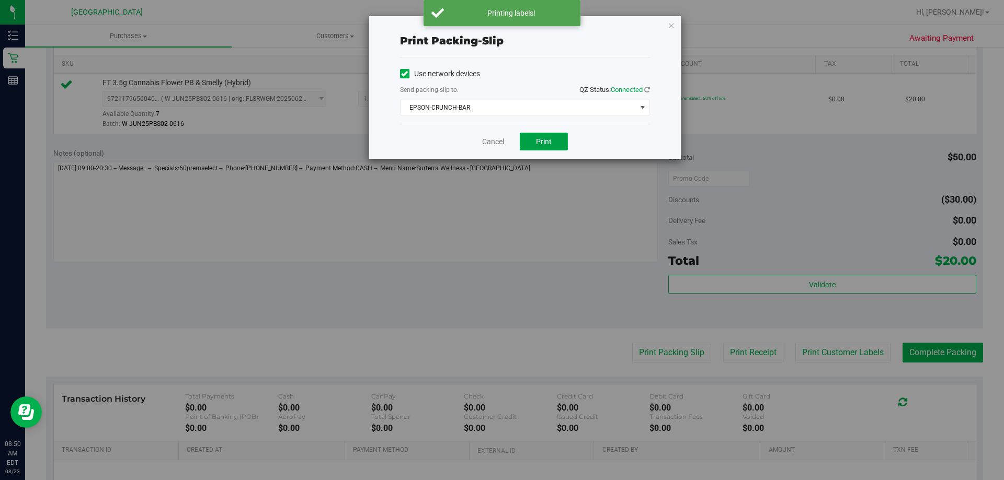
click at [556, 137] on button "Print" at bounding box center [544, 142] width 48 height 18
click at [500, 137] on link "Cancel" at bounding box center [493, 141] width 22 height 11
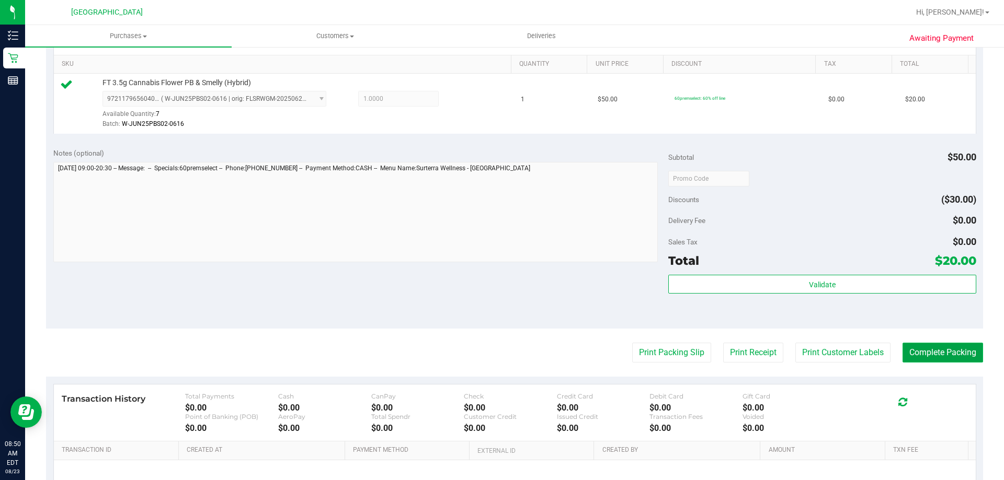
click at [927, 349] on button "Complete Packing" at bounding box center [942, 353] width 81 height 20
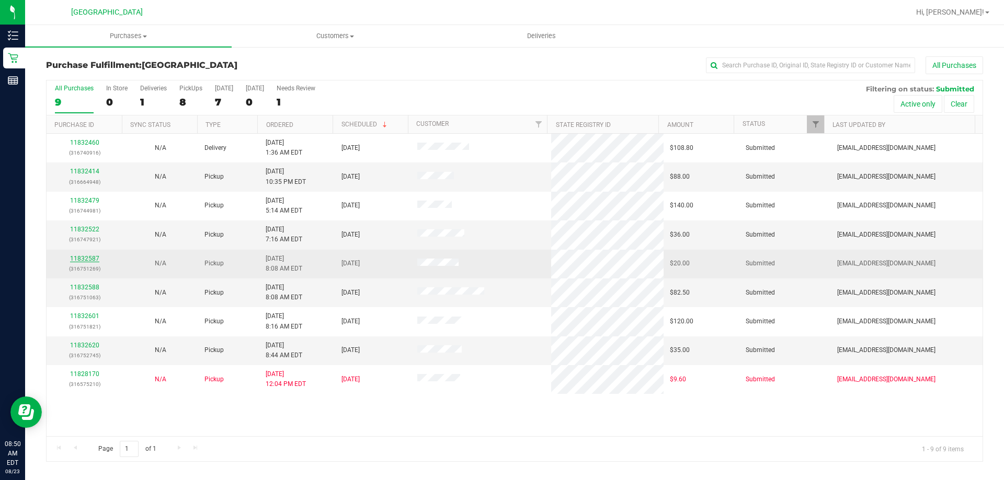
click at [78, 256] on link "11832587" at bounding box center [84, 258] width 29 height 7
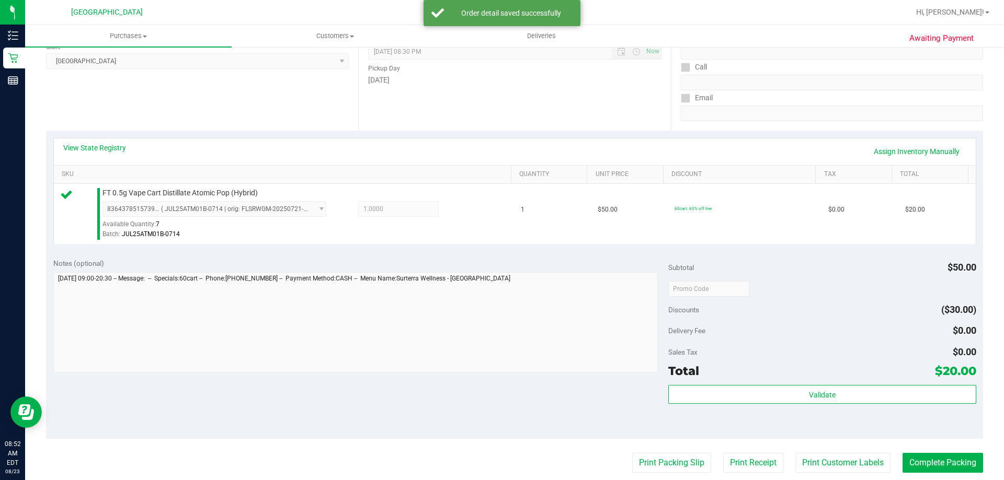
scroll to position [157, 0]
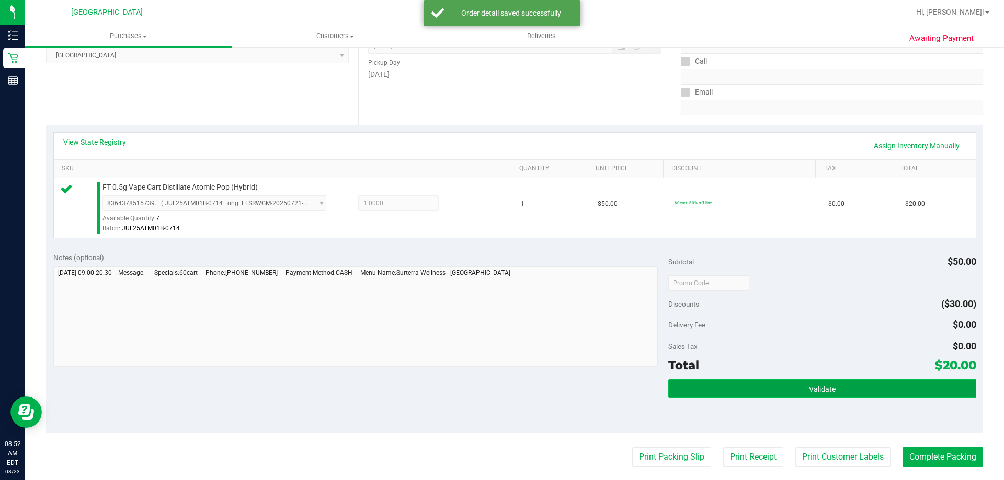
click at [815, 382] on button "Validate" at bounding box center [821, 389] width 307 height 19
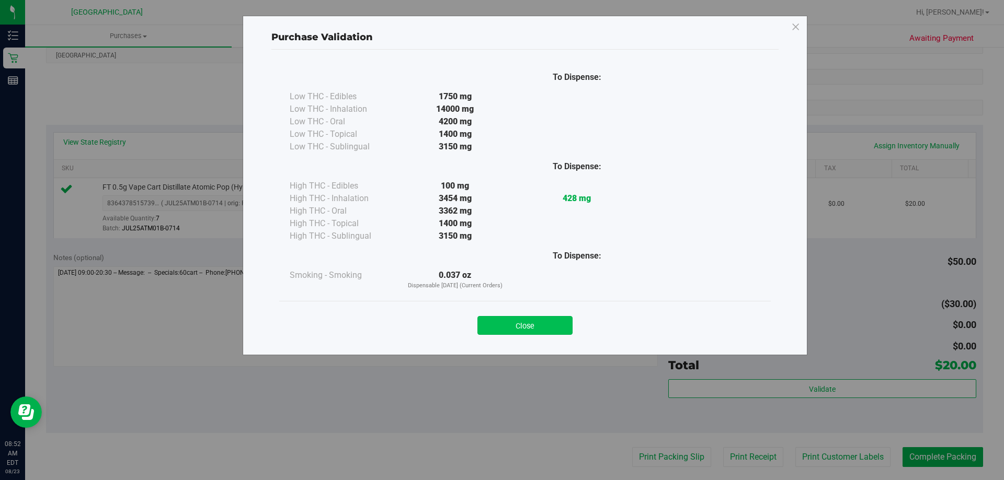
click at [541, 326] on button "Close" at bounding box center [524, 325] width 95 height 19
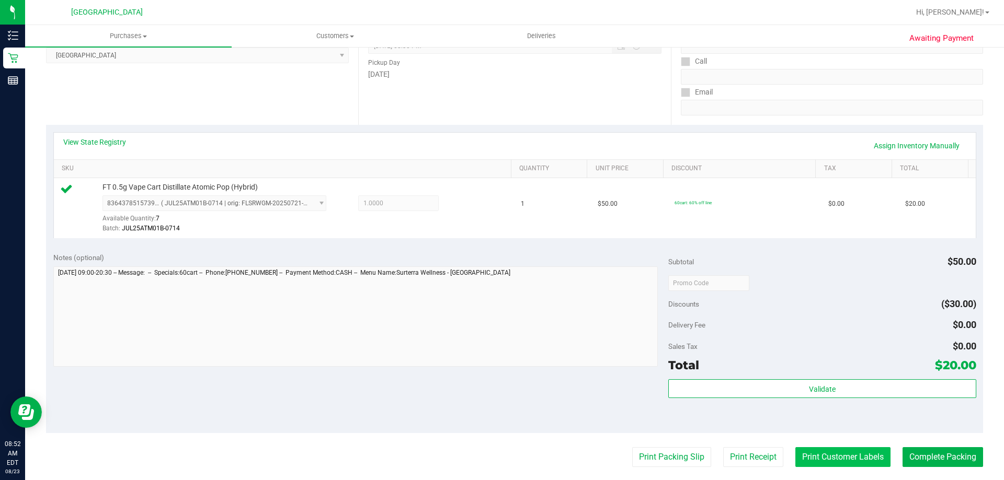
click at [876, 458] on button "Print Customer Labels" at bounding box center [842, 457] width 95 height 20
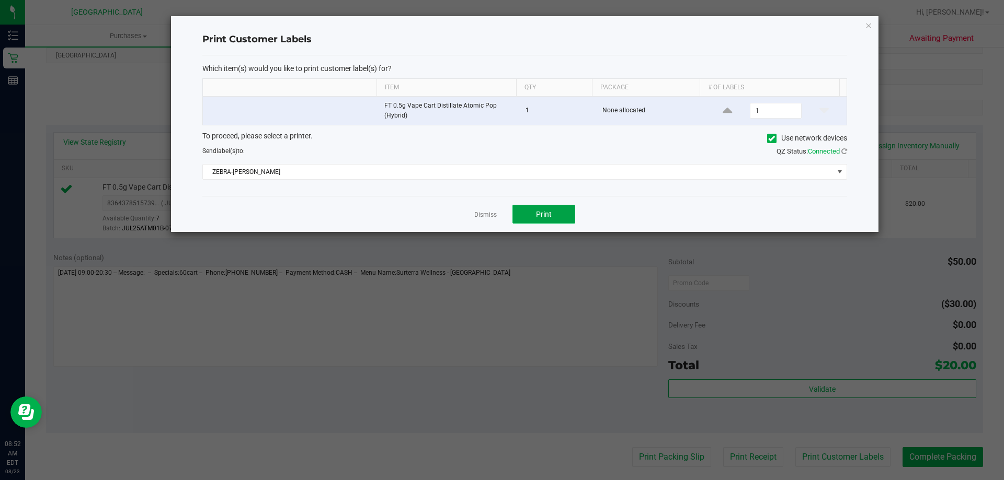
click at [549, 205] on button "Print" at bounding box center [543, 214] width 63 height 19
click at [497, 215] on div "Dismiss Print" at bounding box center [524, 214] width 645 height 36
click at [481, 219] on link "Dismiss" at bounding box center [485, 215] width 22 height 9
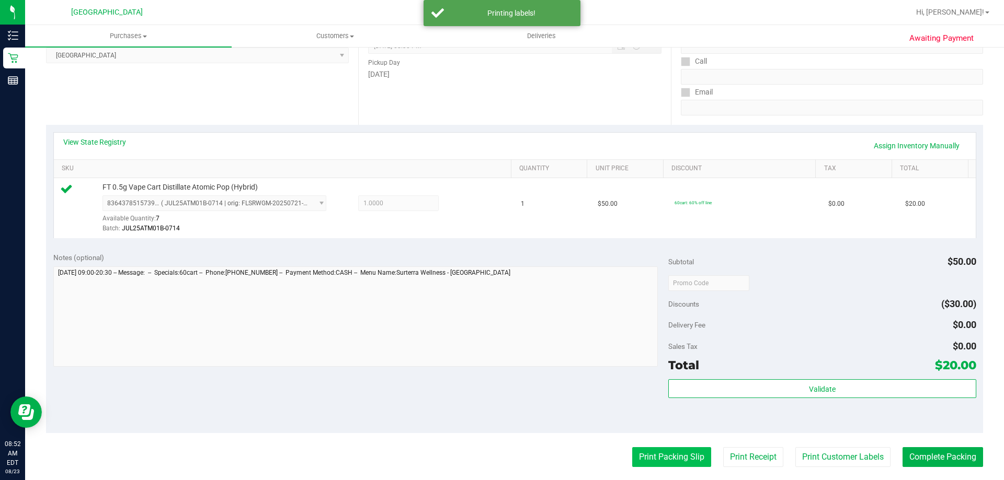
click at [672, 467] on button "Print Packing Slip" at bounding box center [671, 457] width 79 height 20
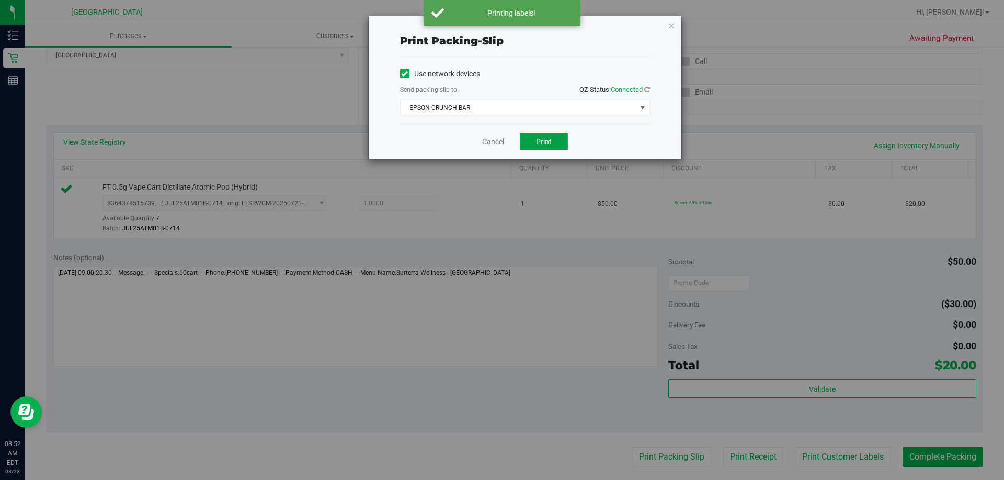
click at [538, 141] on span "Print" at bounding box center [544, 141] width 16 height 8
click at [497, 139] on link "Cancel" at bounding box center [493, 141] width 22 height 11
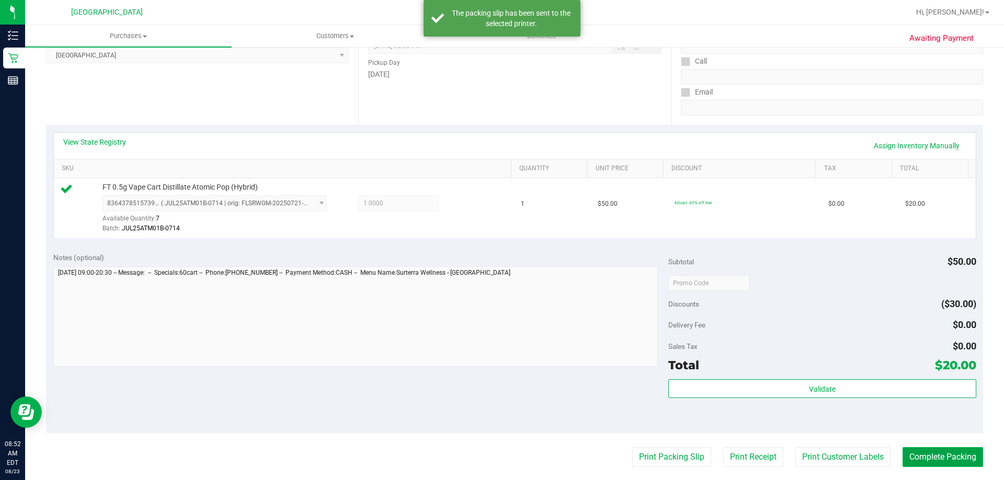
click at [916, 459] on button "Complete Packing" at bounding box center [942, 457] width 81 height 20
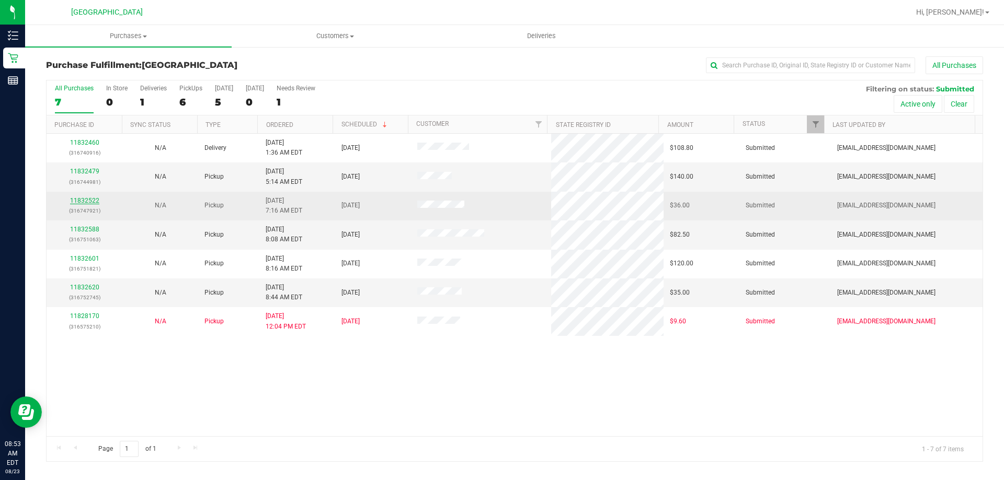
click at [89, 200] on link "11832522" at bounding box center [84, 200] width 29 height 7
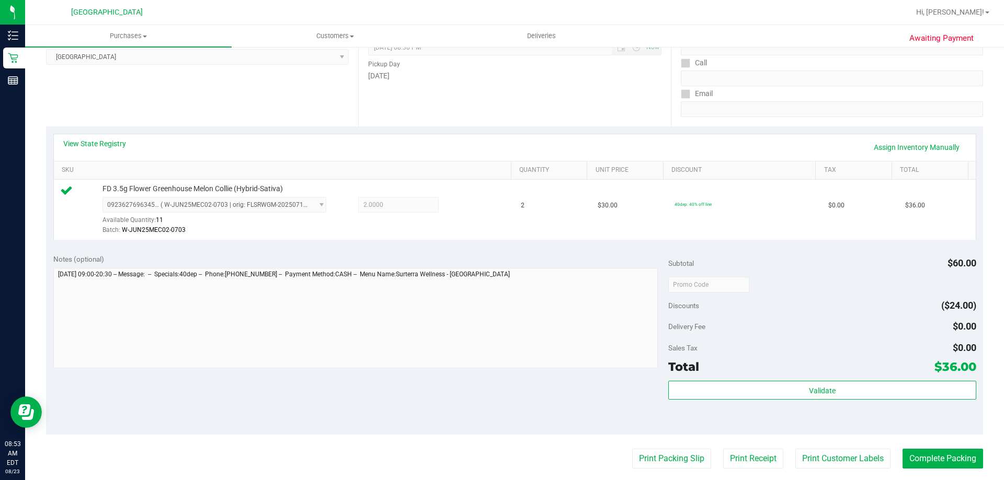
scroll to position [157, 0]
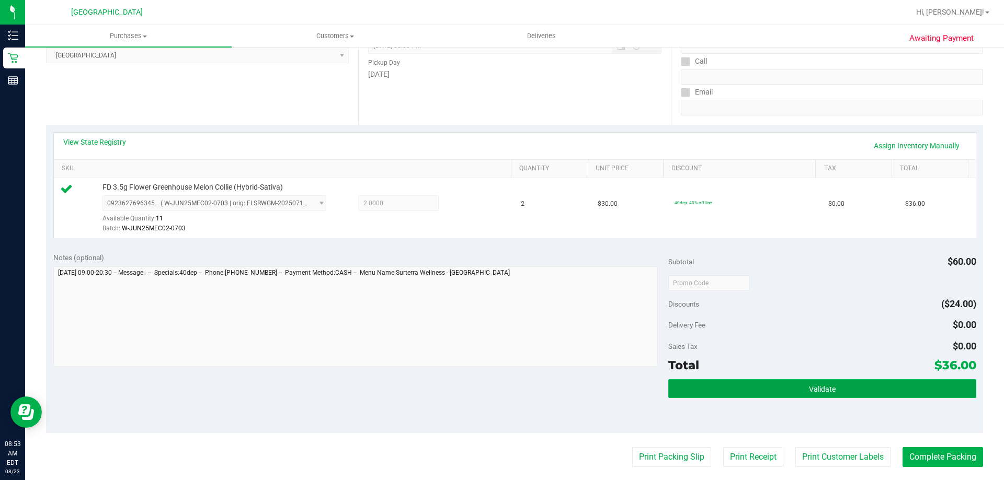
click at [820, 390] on span "Validate" at bounding box center [822, 389] width 27 height 8
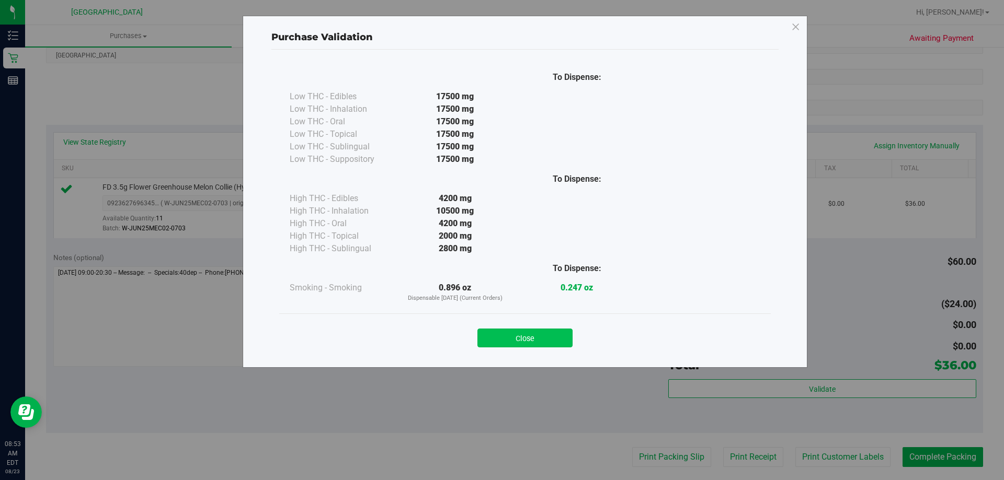
click at [545, 335] on button "Close" at bounding box center [524, 338] width 95 height 19
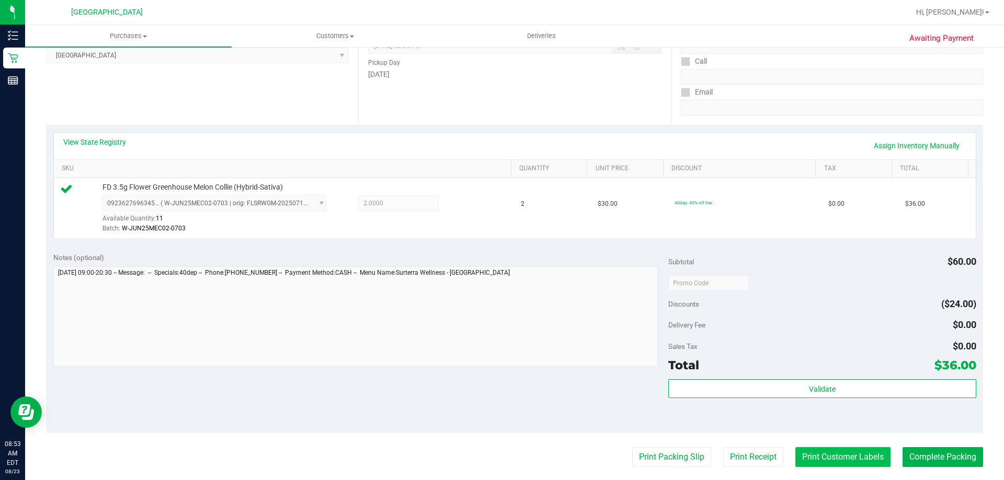
click at [849, 464] on button "Print Customer Labels" at bounding box center [842, 457] width 95 height 20
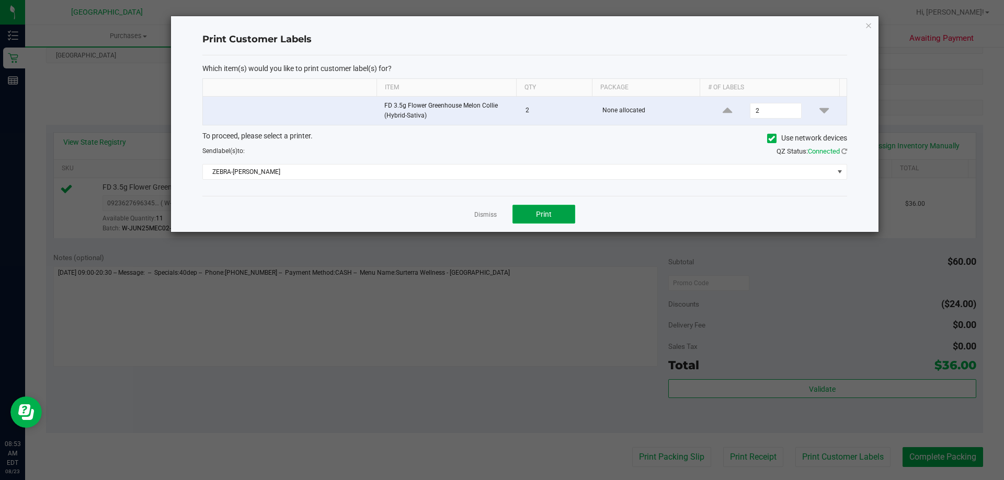
click at [545, 215] on span "Print" at bounding box center [544, 214] width 16 height 8
click at [480, 216] on link "Dismiss" at bounding box center [485, 215] width 22 height 9
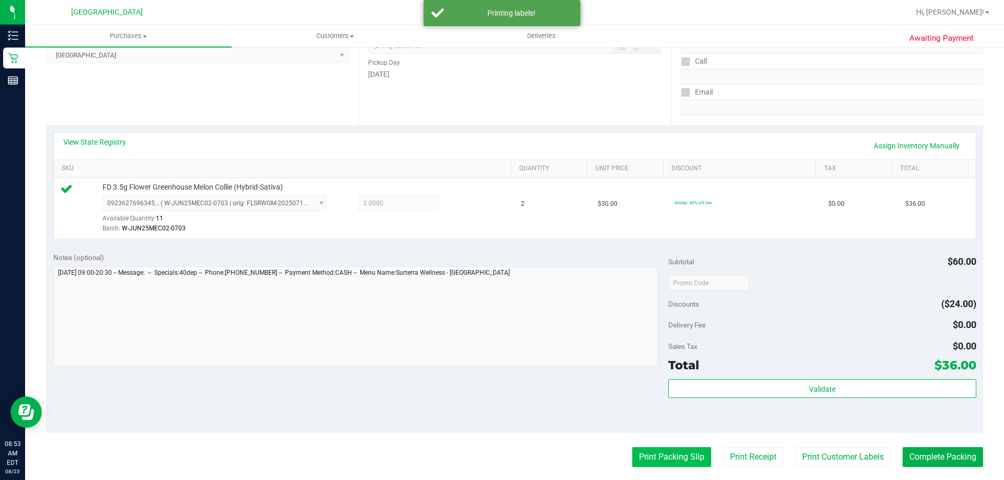
click at [651, 450] on button "Print Packing Slip" at bounding box center [671, 457] width 79 height 20
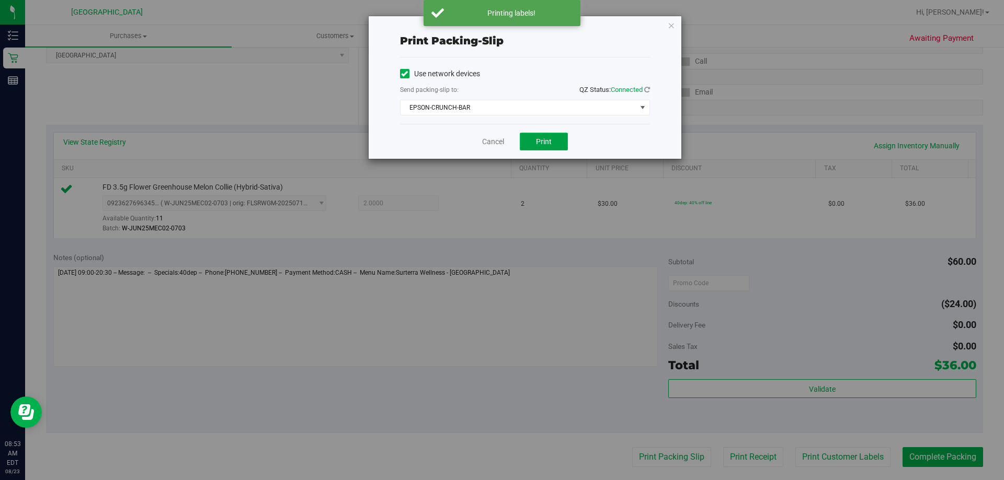
click at [543, 145] on span "Print" at bounding box center [544, 141] width 16 height 8
click at [492, 140] on link "Cancel" at bounding box center [493, 141] width 22 height 11
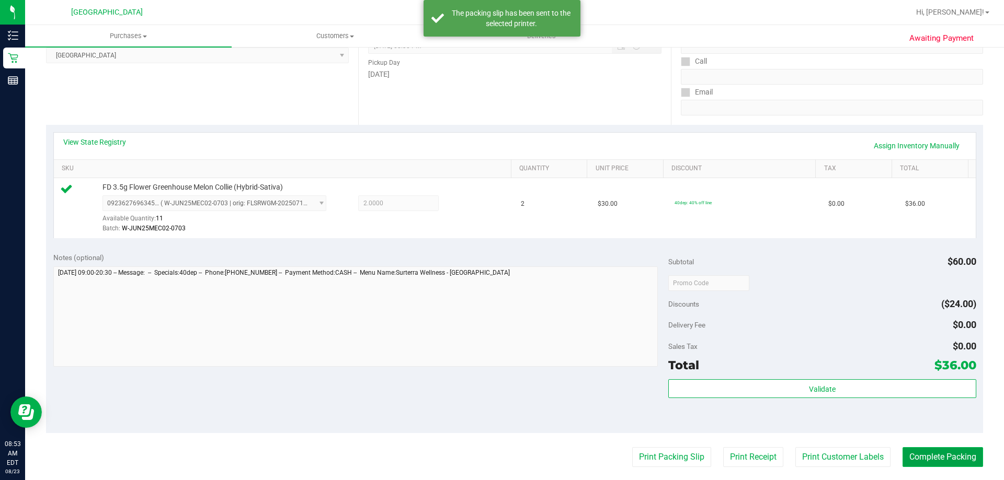
click at [930, 457] on button "Complete Packing" at bounding box center [942, 457] width 81 height 20
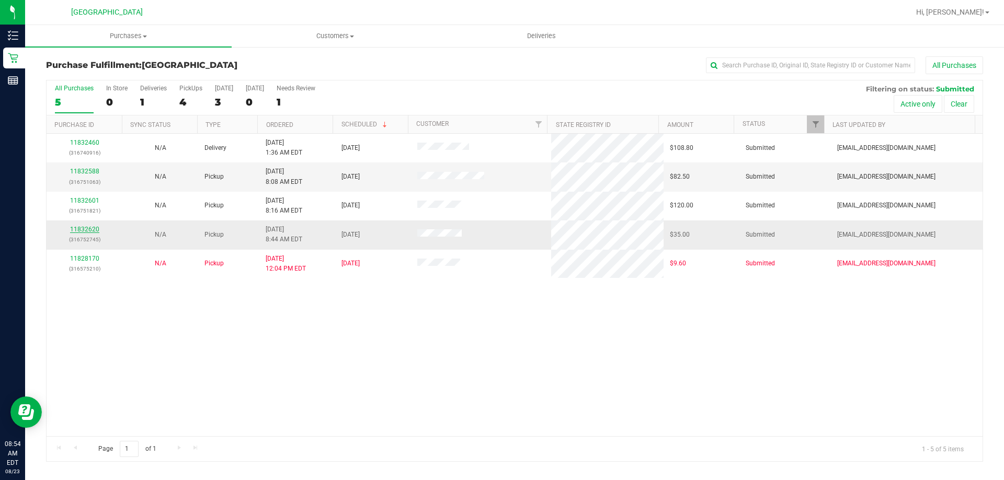
click at [92, 231] on link "11832620" at bounding box center [84, 229] width 29 height 7
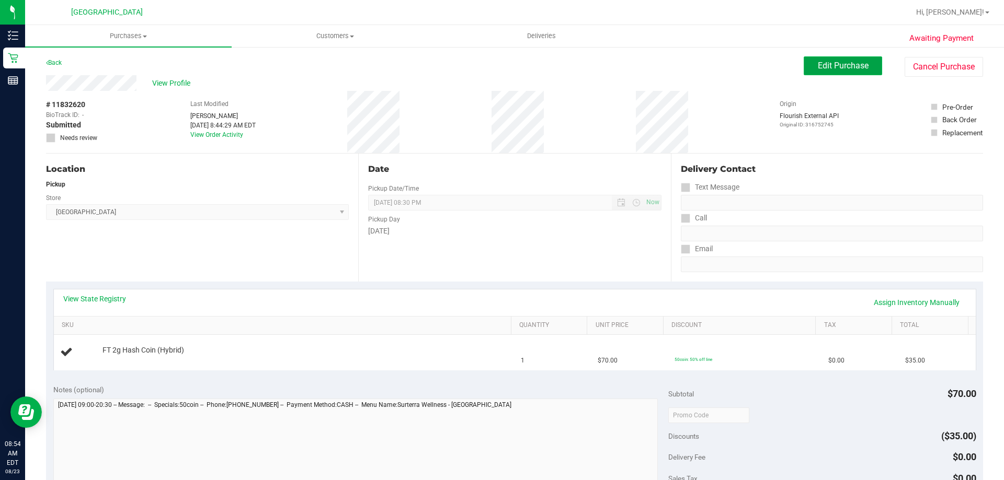
click at [818, 62] on span "Edit Purchase" at bounding box center [843, 66] width 51 height 10
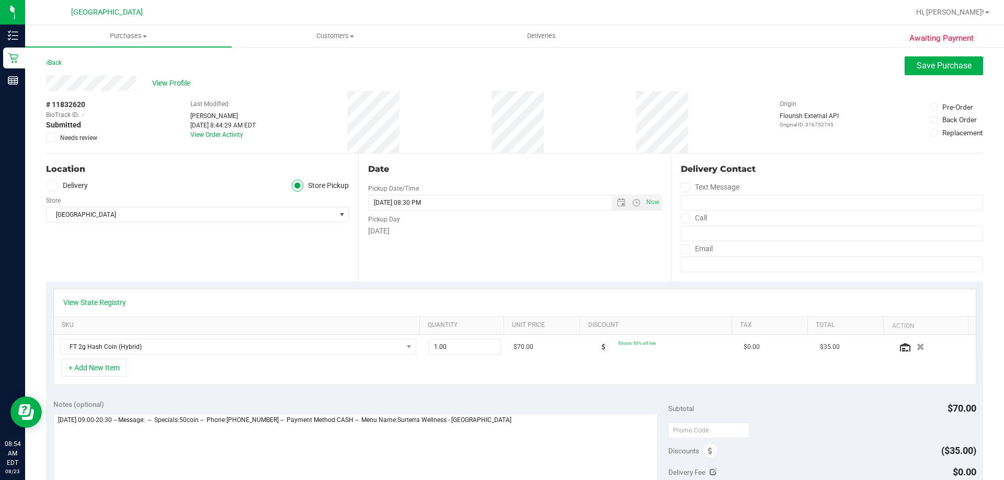
click at [55, 137] on span at bounding box center [50, 137] width 9 height 9
click at [0, 0] on input "Needs review" at bounding box center [0, 0] width 0 height 0
click at [537, 418] on textarea at bounding box center [355, 464] width 605 height 100
click at [502, 422] on textarea at bounding box center [355, 464] width 605 height 100
type textarea "[DATE] 09:00-20:30 -- Message: -- Specials:50coin -- Phone:[PHONE_NUMBER] -- Pa…"
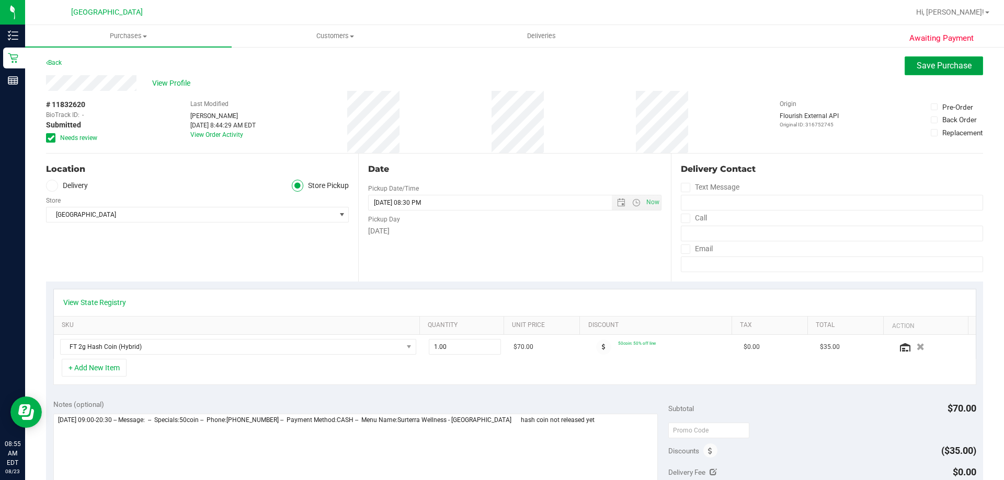
click at [942, 68] on span "Save Purchase" at bounding box center [943, 66] width 55 height 10
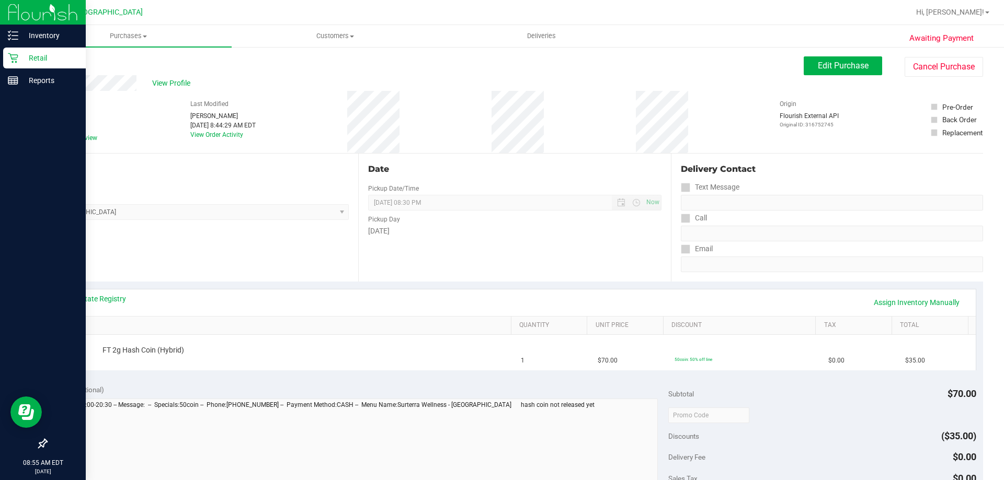
click at [44, 59] on p "Retail" at bounding box center [49, 58] width 63 height 13
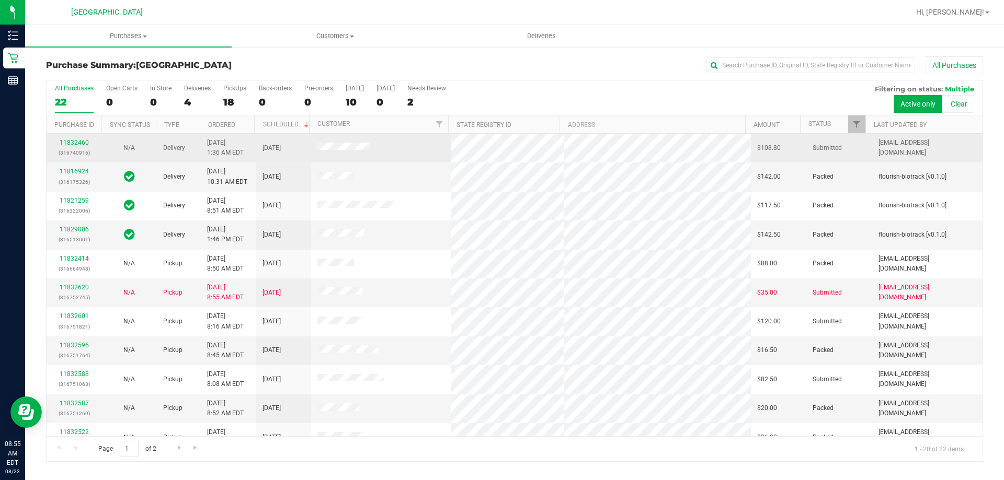
click at [84, 140] on link "11832460" at bounding box center [74, 142] width 29 height 7
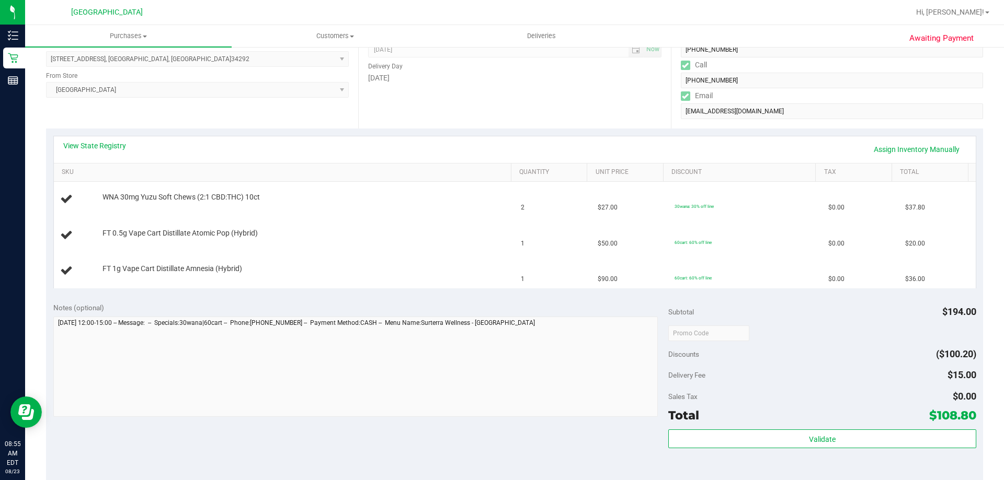
scroll to position [157, 0]
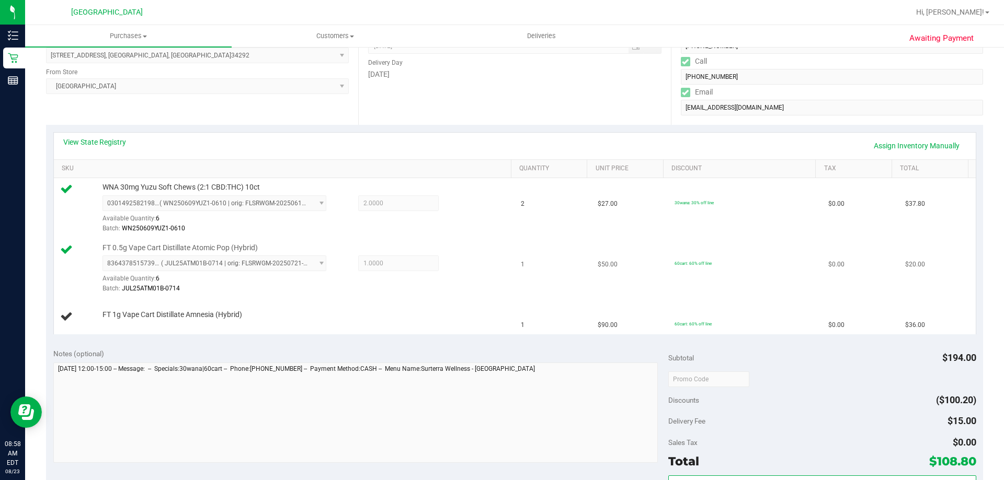
click at [445, 297] on td "FT 0.5g Vape Cart Distillate Atomic Pop (Hybrid) 8364378515739028 ( JUL25ATM01B…" at bounding box center [284, 269] width 461 height 61
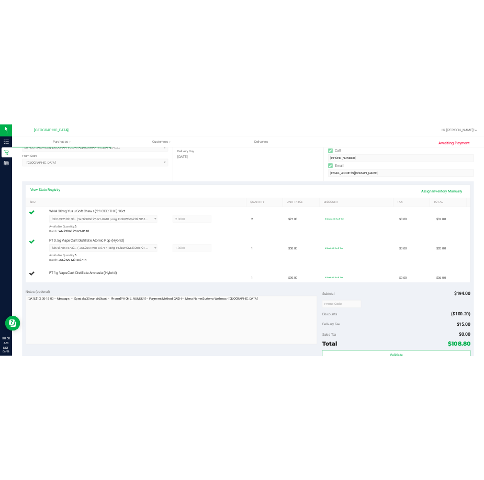
scroll to position [261, 0]
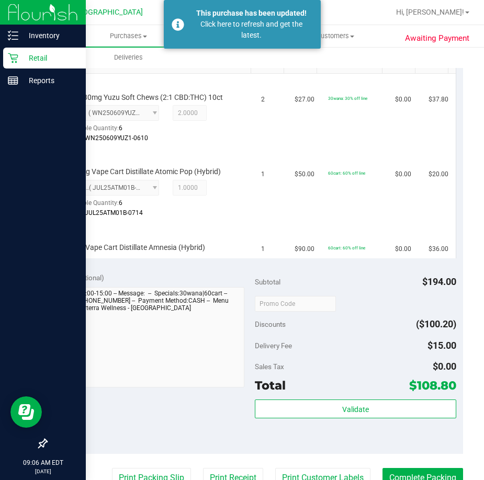
click at [29, 55] on p "Retail" at bounding box center [49, 58] width 63 height 13
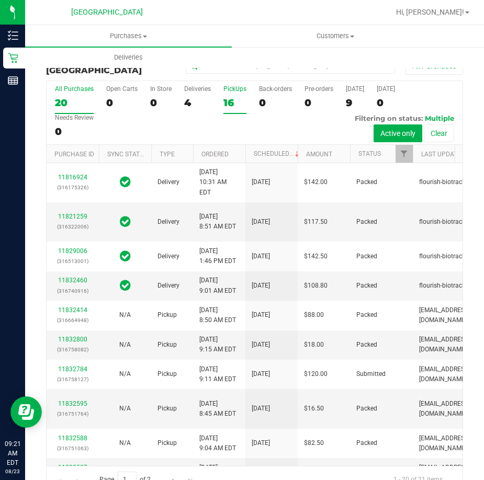
click at [235, 86] on div "PickUps" at bounding box center [234, 88] width 23 height 7
click at [0, 0] on input "PickUps 16" at bounding box center [0, 0] width 0 height 0
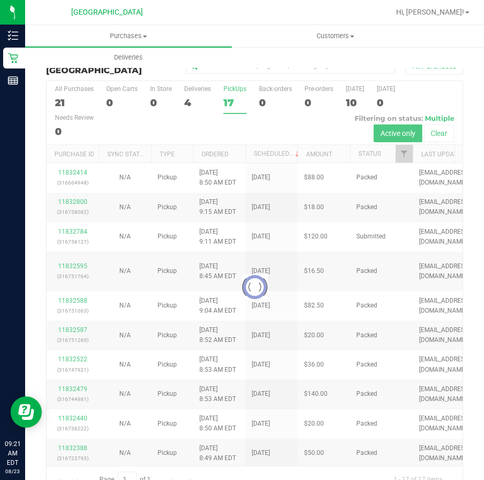
click at [69, 228] on div at bounding box center [255, 286] width 416 height 411
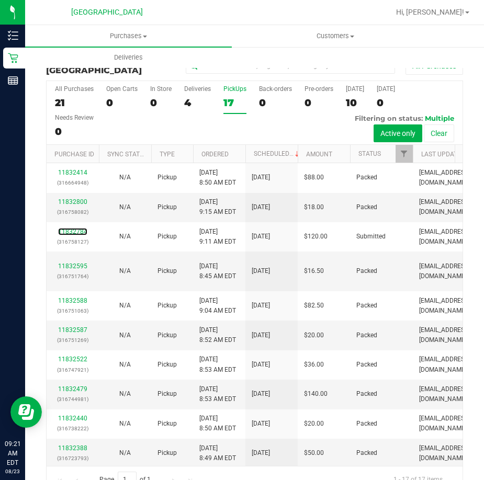
click at [76, 228] on link "11832784" at bounding box center [72, 231] width 29 height 7
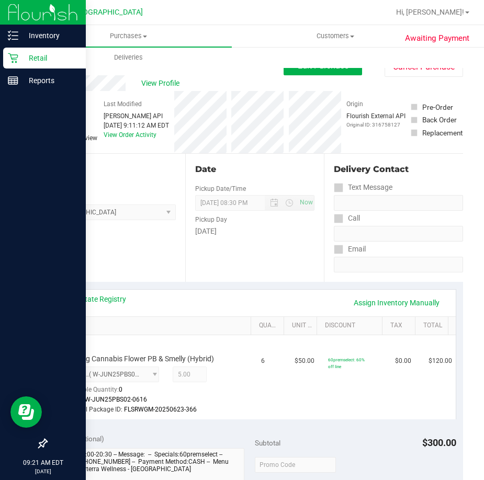
click at [29, 53] on p "Retail" at bounding box center [49, 58] width 63 height 13
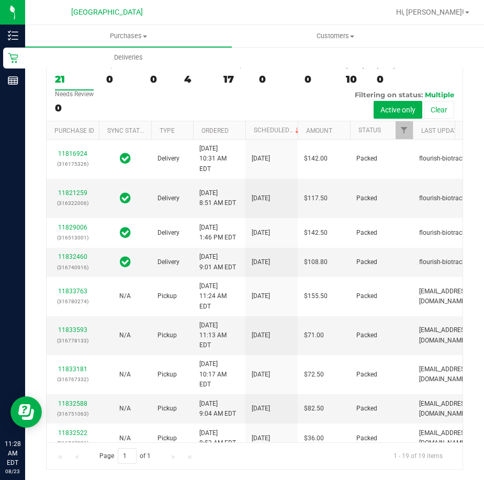
click at [285, 59] on div "Purchases Summary of purchases Fulfillment All purchases Customers All customer…" at bounding box center [267, 46] width 484 height 43
